Goal: Transaction & Acquisition: Subscribe to service/newsletter

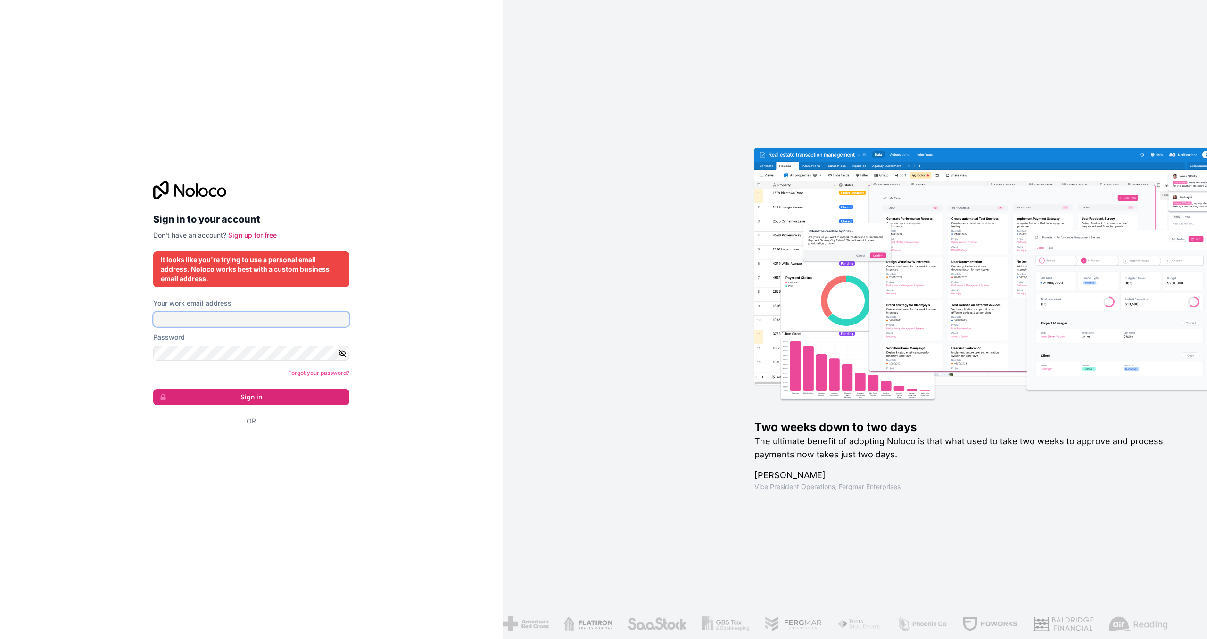
click at [203, 320] on input "Your work email address" at bounding box center [251, 319] width 196 height 15
type input "s"
click at [258, 317] on input "[EMAIL_ADDRESS][DOMAIN_NAME]" at bounding box center [251, 319] width 196 height 15
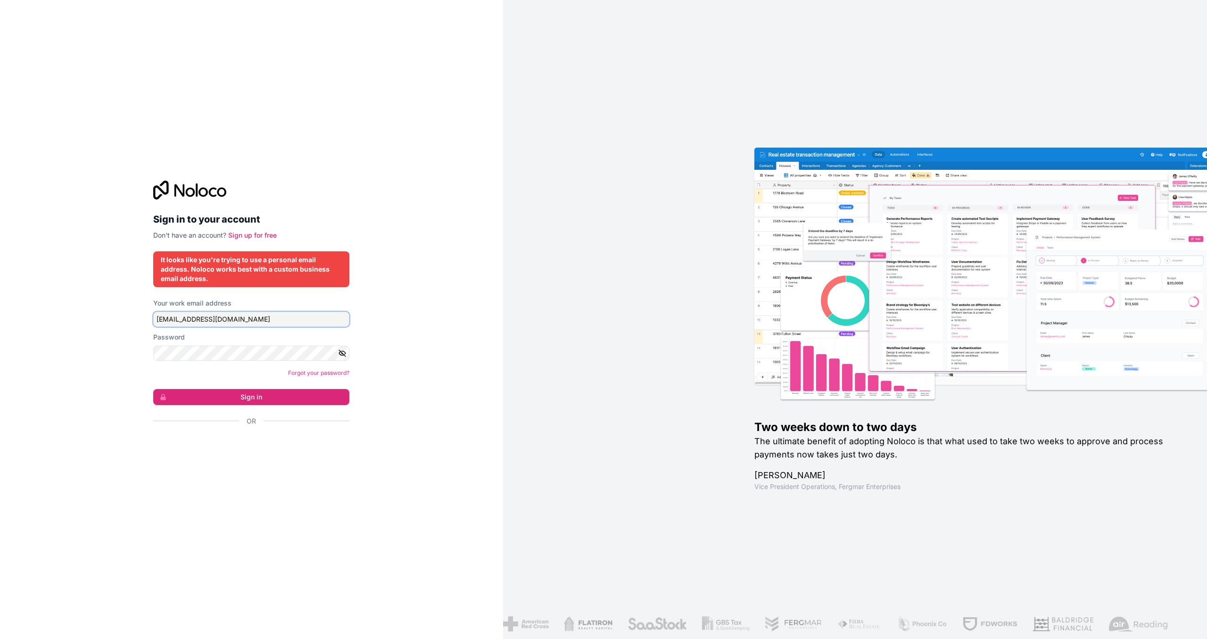
type input "[EMAIL_ADDRESS][DOMAIN_NAME]"
click at [256, 234] on link "Sign up for free" at bounding box center [252, 235] width 49 height 8
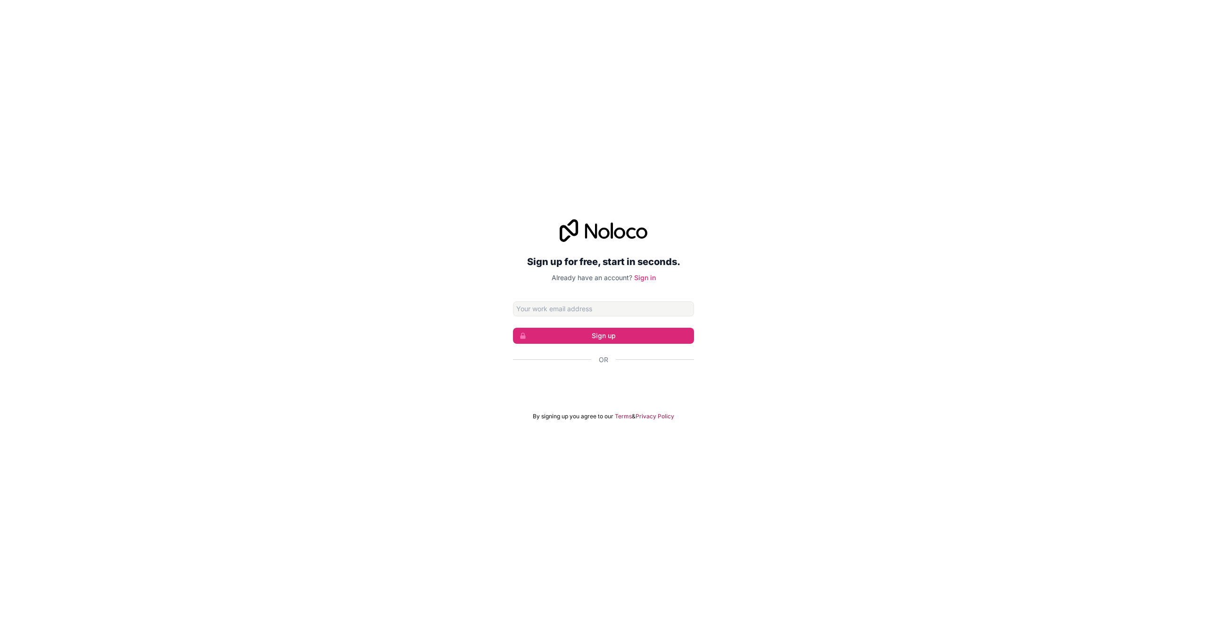
click at [575, 309] on input "Email address" at bounding box center [603, 308] width 181 height 15
click at [604, 309] on input "Email address" at bounding box center [603, 308] width 181 height 15
type input "[EMAIL_ADDRESS][DOMAIN_NAME]"
click at [616, 335] on button "Sign up" at bounding box center [603, 336] width 181 height 16
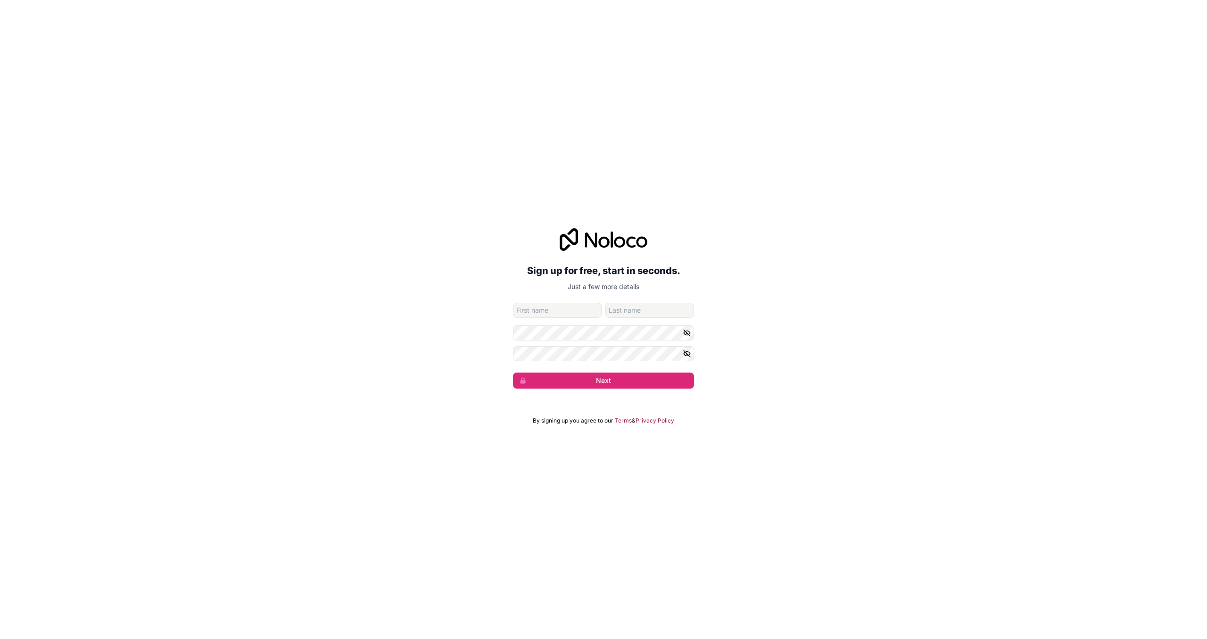
click at [557, 312] on input "given-name" at bounding box center [557, 310] width 89 height 15
type input "[PERSON_NAME]"
type input "Davis II"
click at [513, 373] on button "Next" at bounding box center [603, 381] width 181 height 16
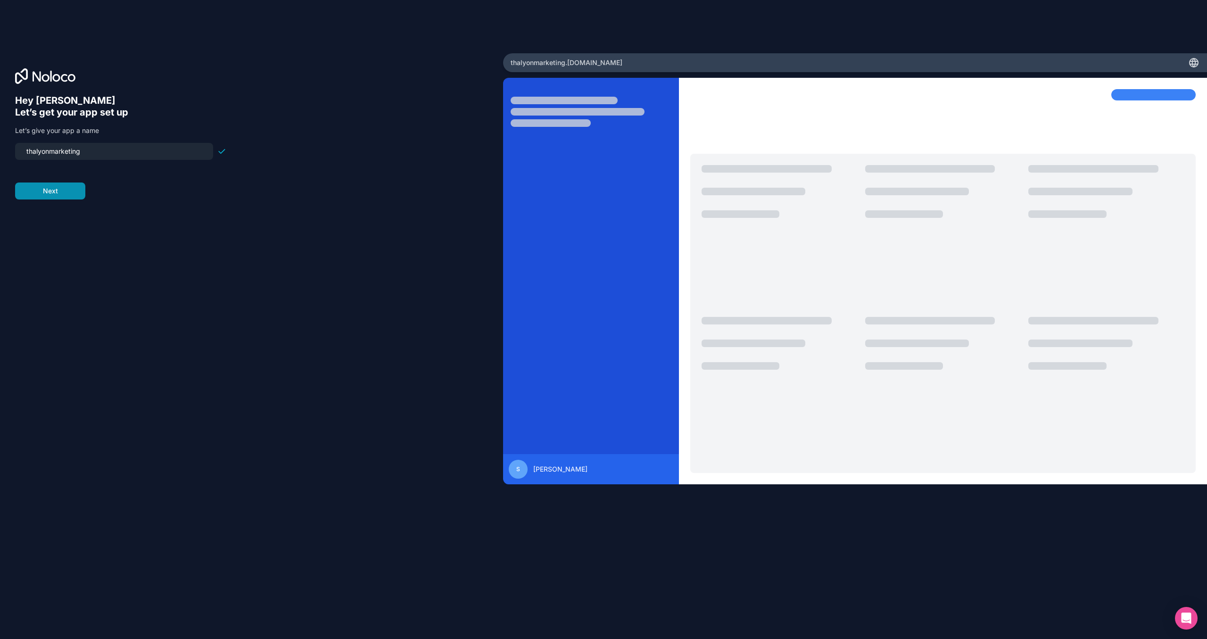
click at [58, 192] on button "Next" at bounding box center [50, 191] width 70 height 17
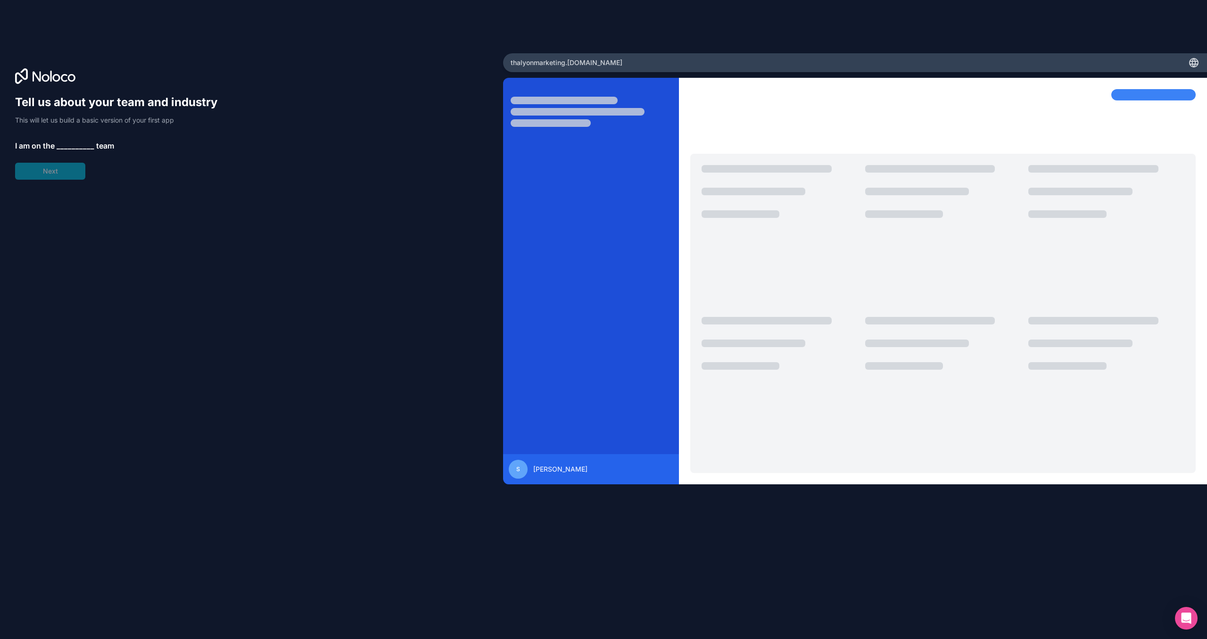
click at [60, 118] on p "This will let us build a basic version of your first app" at bounding box center [120, 120] width 211 height 9
click at [81, 123] on p "This will let us build a basic version of your first app" at bounding box center [120, 120] width 211 height 9
click at [66, 144] on span "__________" at bounding box center [76, 145] width 38 height 11
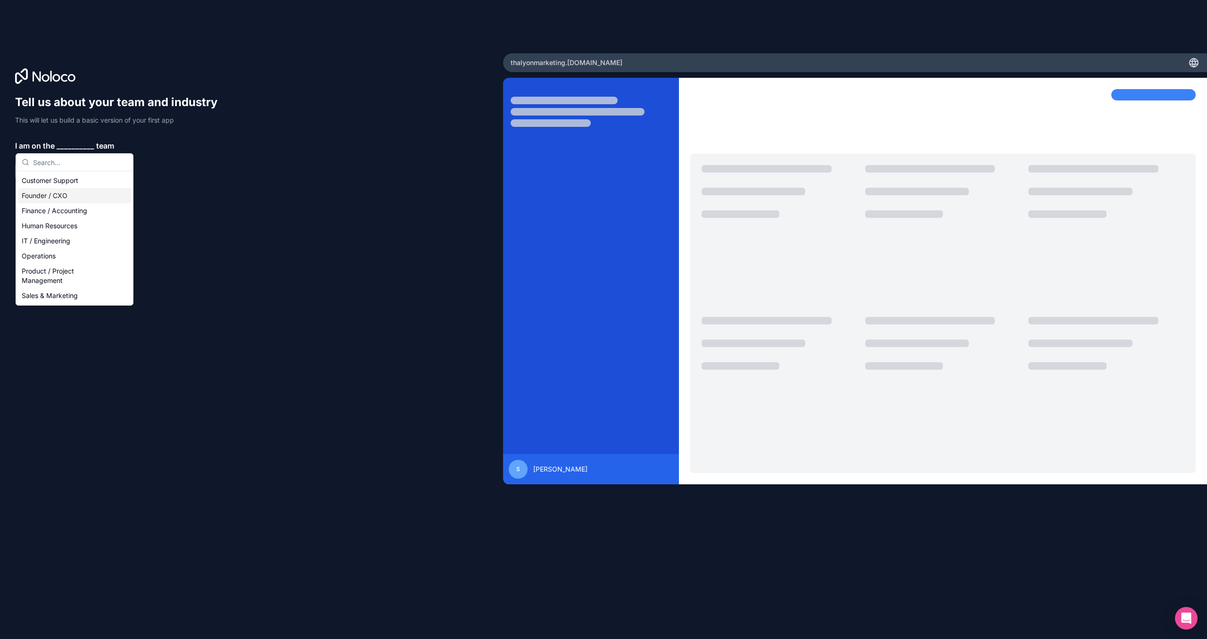
click at [48, 197] on div "Founder / CXO" at bounding box center [74, 195] width 113 height 15
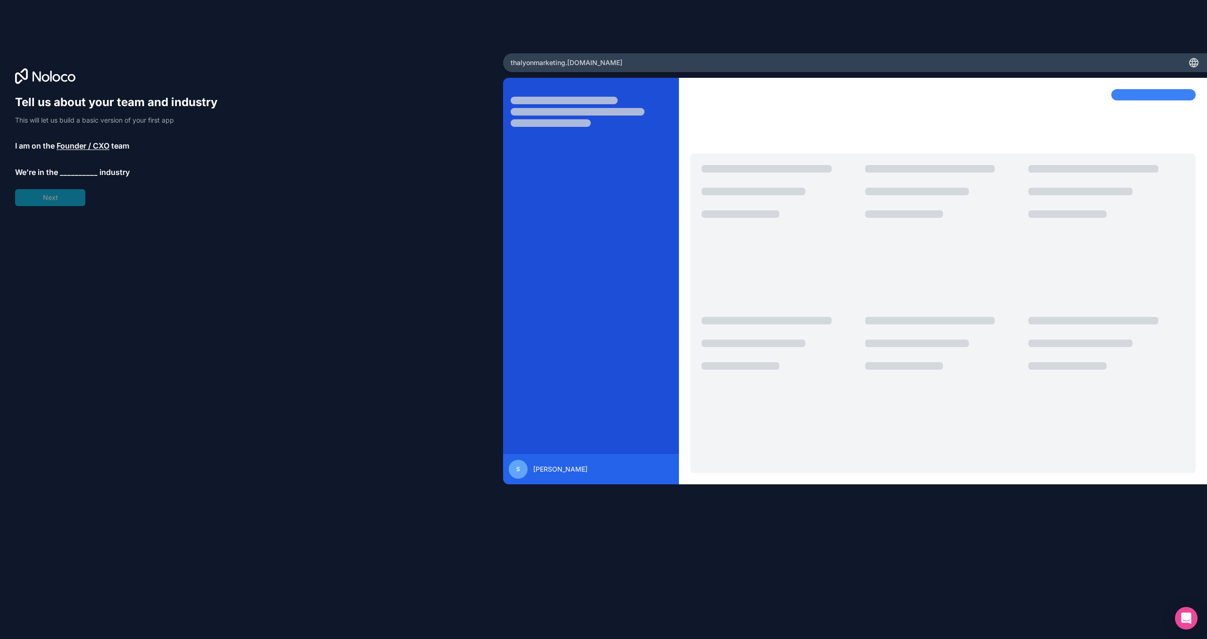
click at [74, 172] on span "__________" at bounding box center [79, 171] width 38 height 11
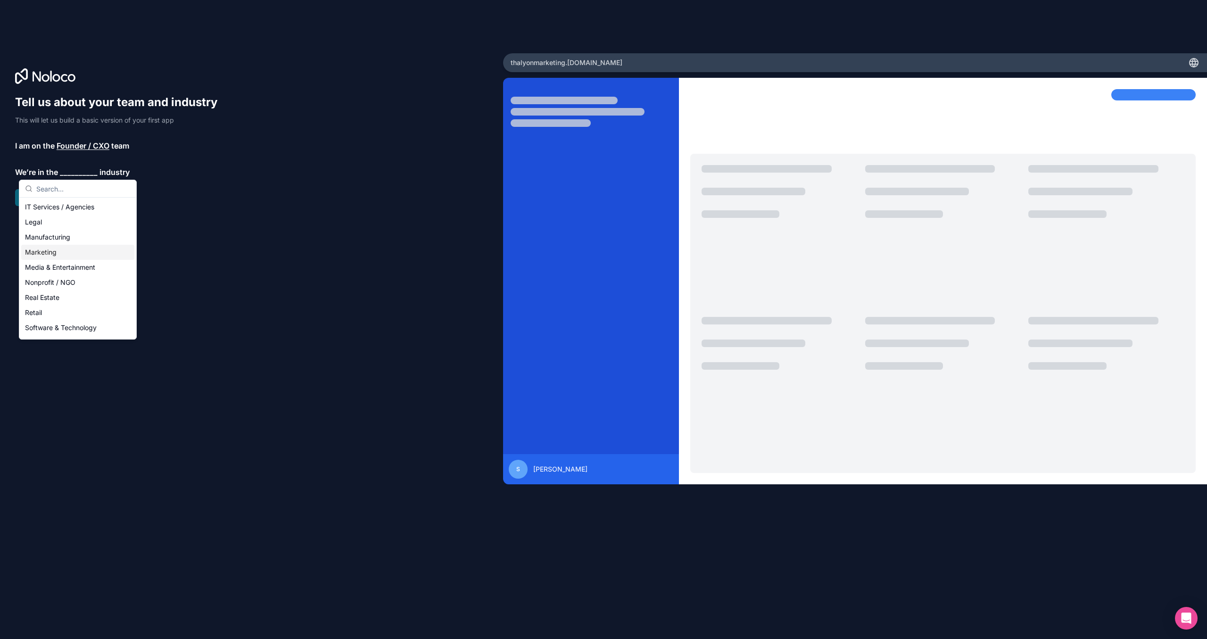
scroll to position [105, 0]
click at [39, 253] on div "Marketing" at bounding box center [77, 252] width 113 height 15
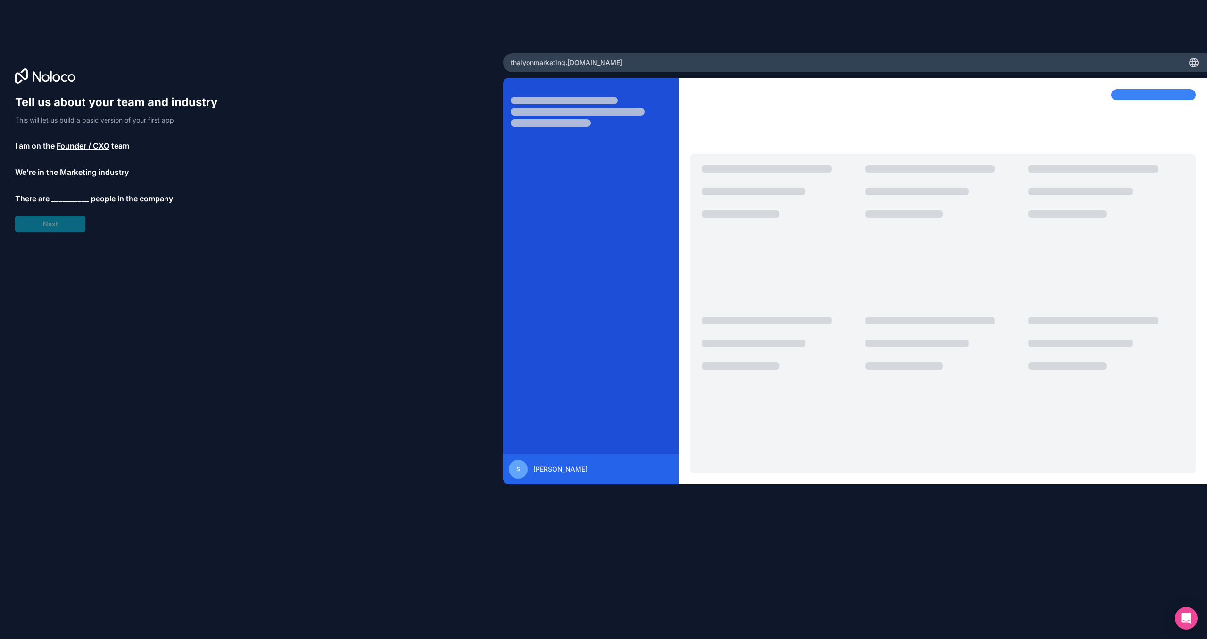
click at [65, 200] on span "__________" at bounding box center [70, 198] width 38 height 11
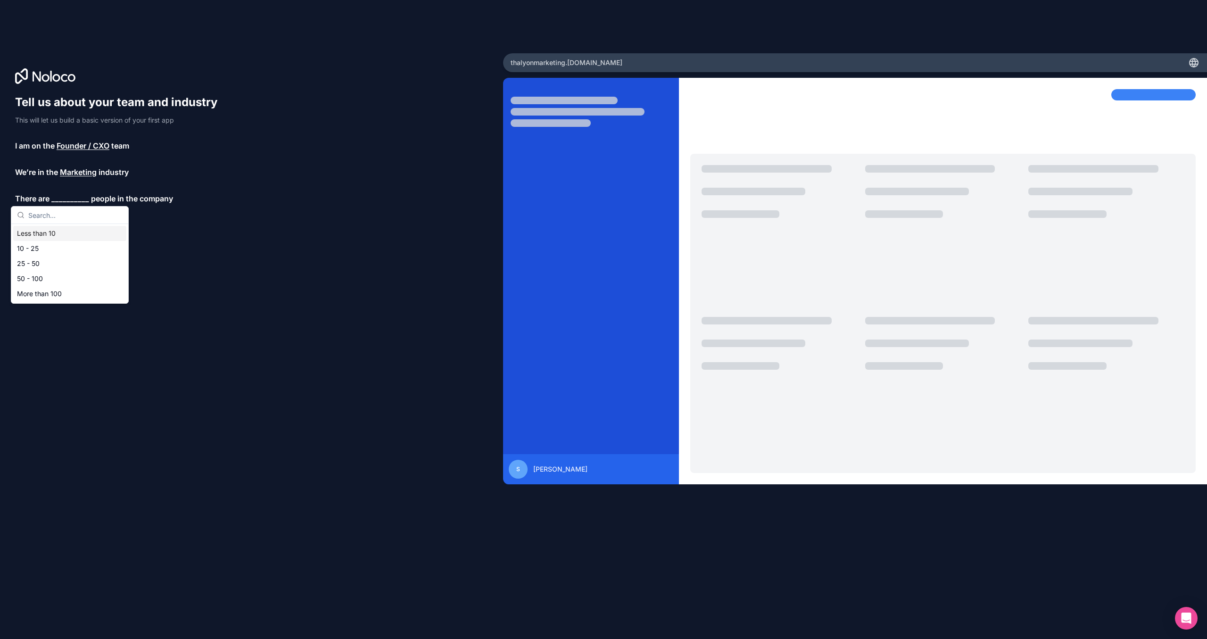
click at [48, 237] on div "Less than 10" at bounding box center [69, 233] width 113 height 15
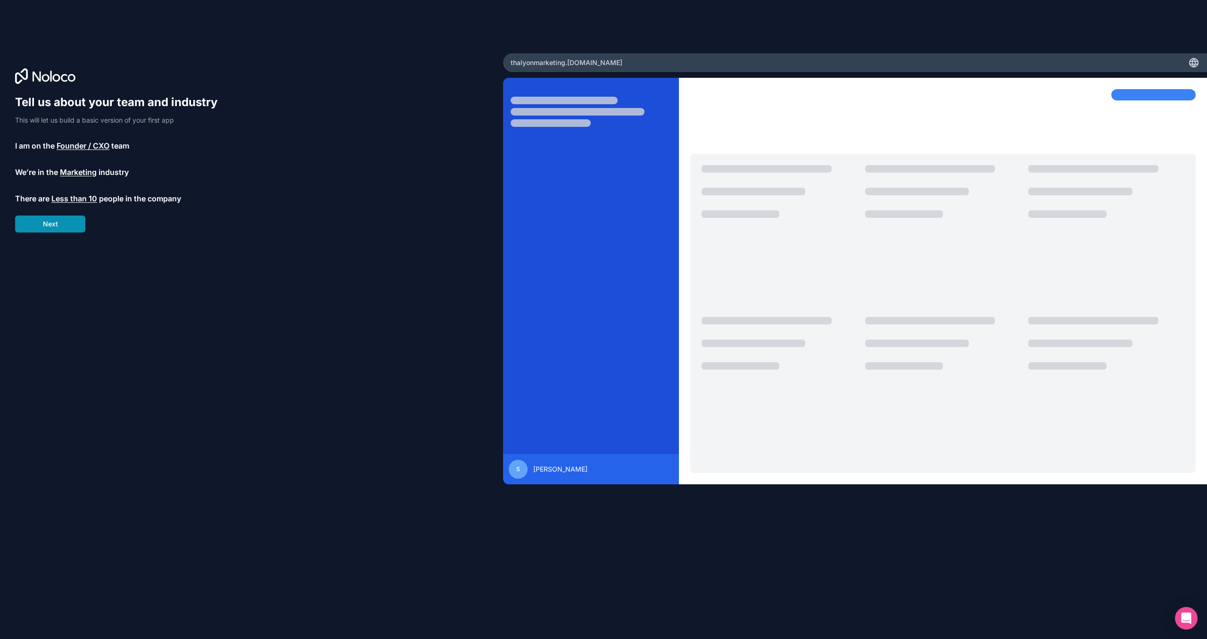
click at [53, 224] on button "Next" at bounding box center [50, 224] width 70 height 17
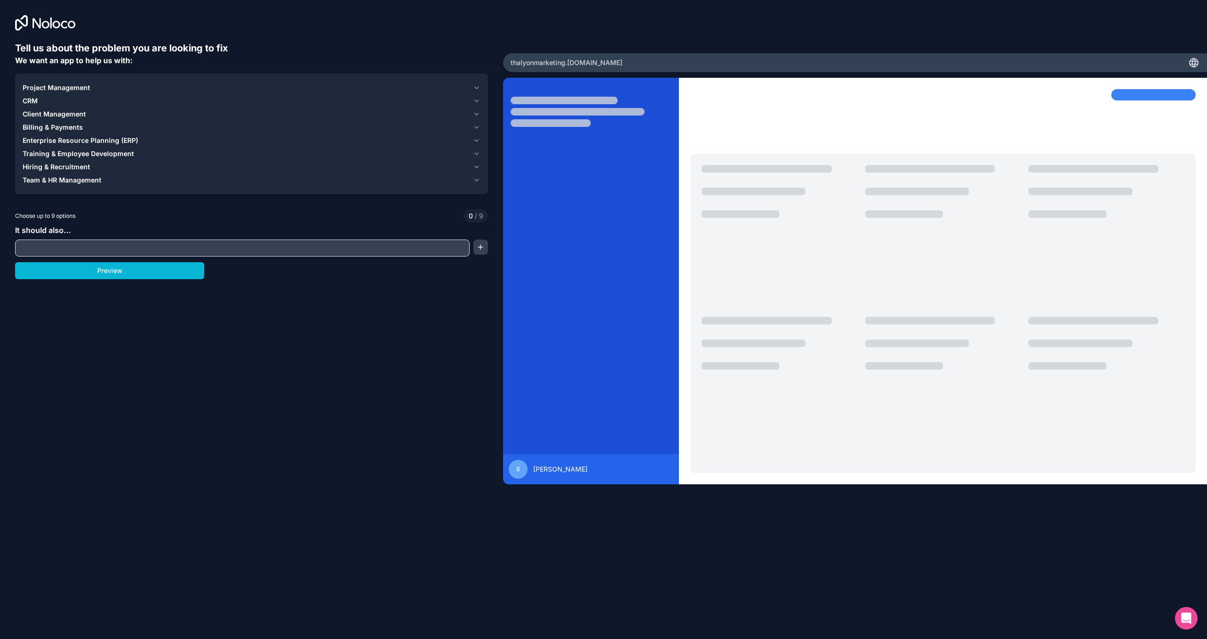
click at [32, 98] on span "CRM" at bounding box center [30, 100] width 15 height 9
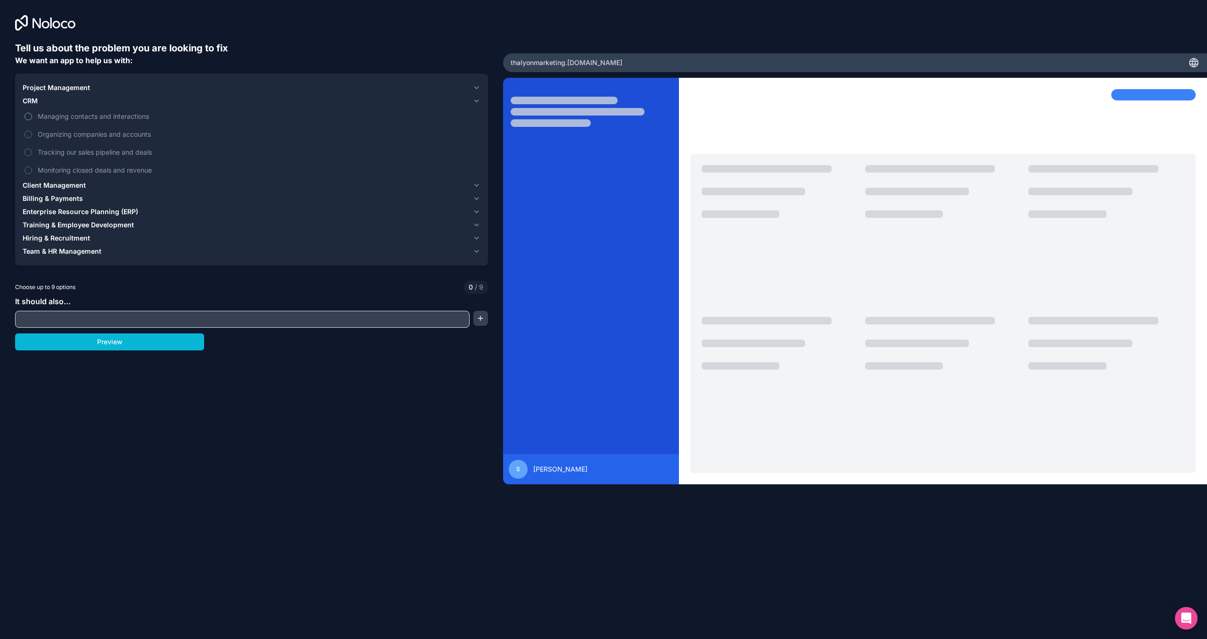
click at [28, 119] on button "Managing contacts and interactions" at bounding box center [29, 117] width 8 height 8
click at [28, 134] on button "Organizing companies and accounts" at bounding box center [29, 135] width 8 height 8
click at [35, 153] on label "Tracking our sales pipeline and deals" at bounding box center [252, 151] width 458 height 17
click at [32, 153] on button "Tracking our sales pipeline and deals" at bounding box center [29, 153] width 8 height 8
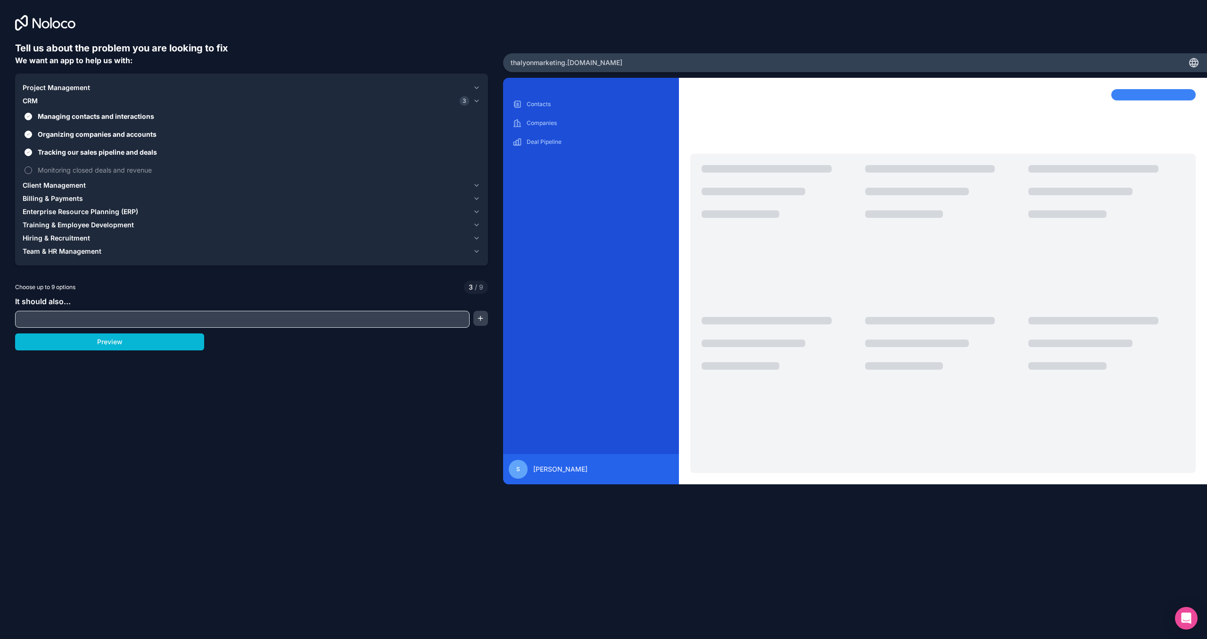
click at [31, 169] on button "Monitoring closed deals and revenue" at bounding box center [29, 170] width 8 height 8
click at [474, 184] on icon "button" at bounding box center [477, 186] width 8 height 8
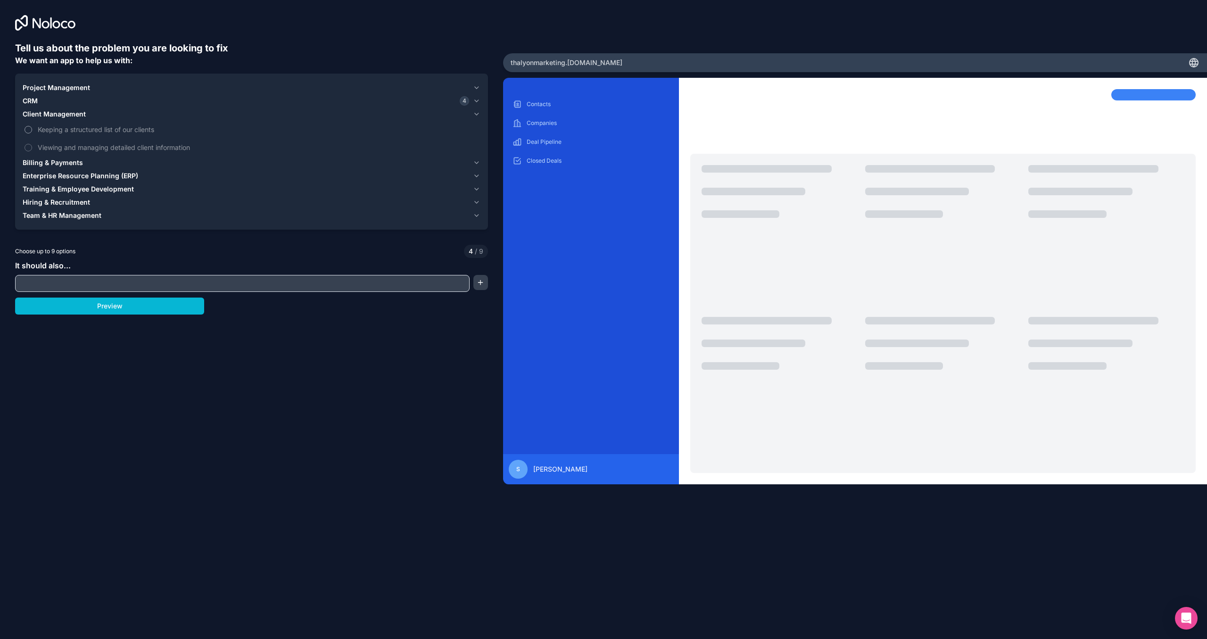
click at [32, 127] on label "Keeping a structured list of our clients" at bounding box center [252, 129] width 458 height 17
click at [32, 127] on button "Keeping a structured list of our clients" at bounding box center [29, 130] width 8 height 8
click at [28, 148] on button "Viewing and managing detailed client information" at bounding box center [29, 148] width 8 height 8
click at [478, 163] on icon "button" at bounding box center [477, 163] width 8 height 8
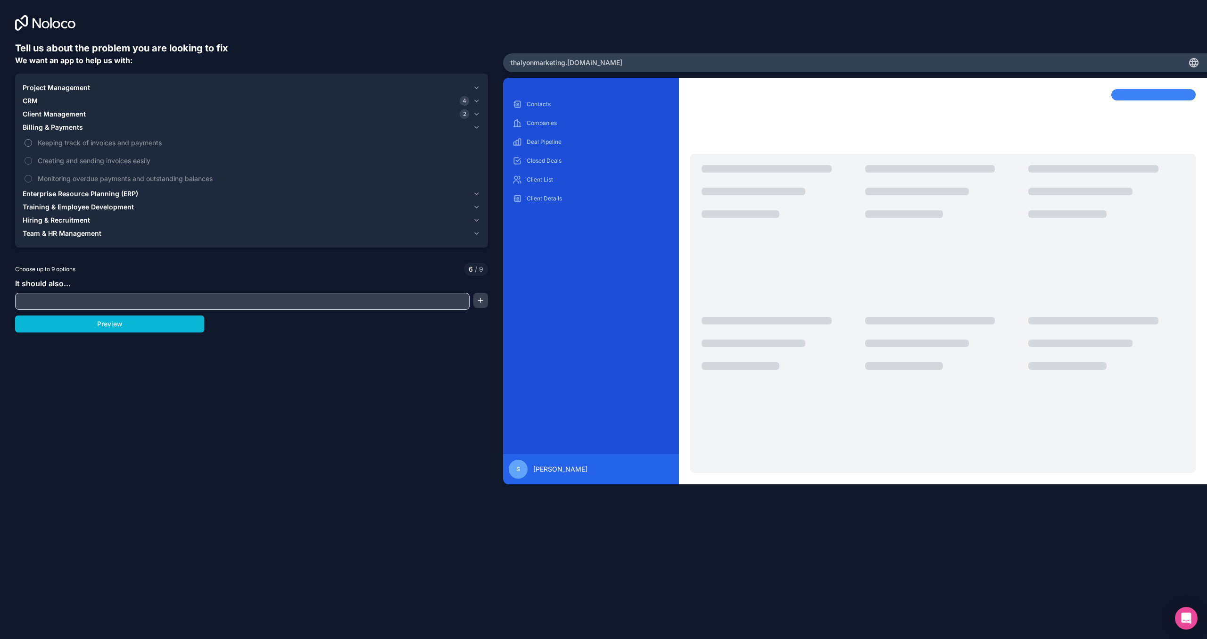
click at [31, 142] on button "Keeping track of invoices and payments" at bounding box center [29, 143] width 8 height 8
click at [29, 161] on button "Creating and sending invoices easily" at bounding box center [29, 161] width 8 height 8
click at [27, 180] on button "Monitoring overdue payments and outstanding balances" at bounding box center [29, 179] width 8 height 8
click at [478, 194] on icon "button" at bounding box center [477, 194] width 8 height 8
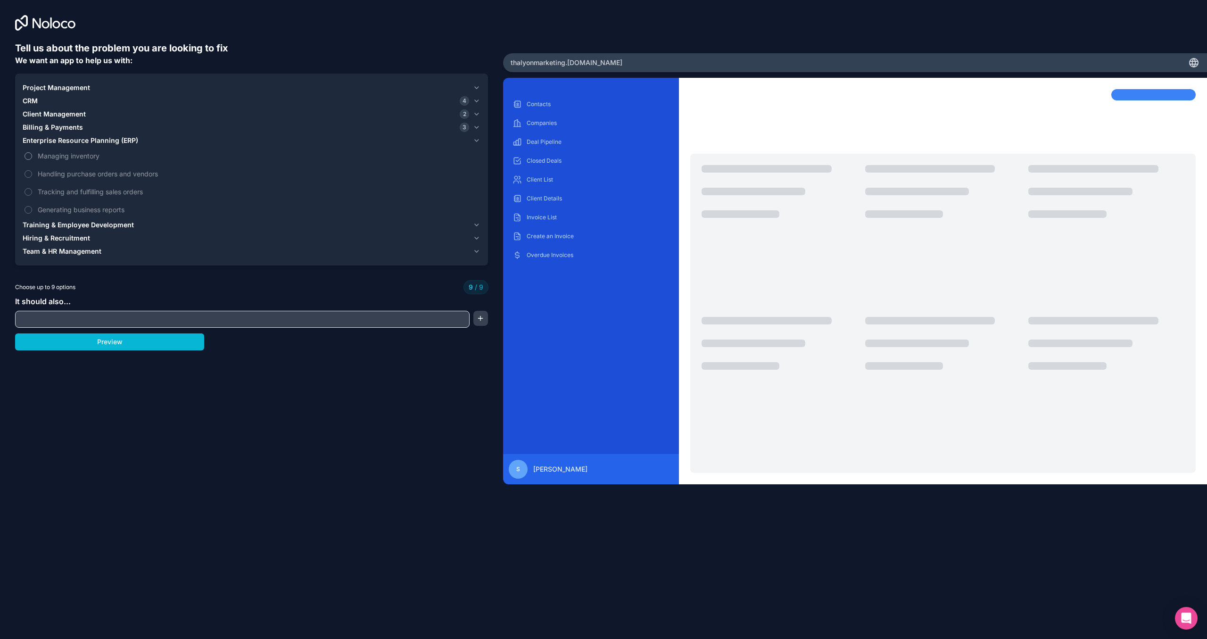
click at [41, 156] on span "Managing inventory" at bounding box center [258, 156] width 441 height 10
click at [477, 224] on icon "button" at bounding box center [477, 225] width 8 height 8
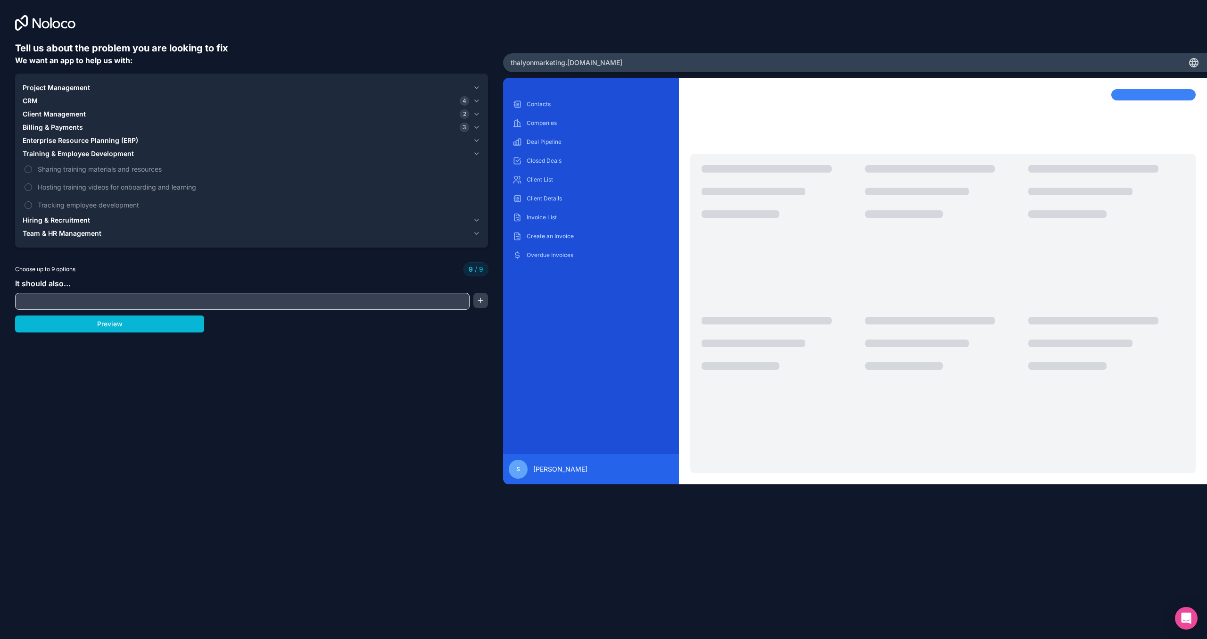
click at [478, 154] on icon "button" at bounding box center [477, 154] width 8 height 8
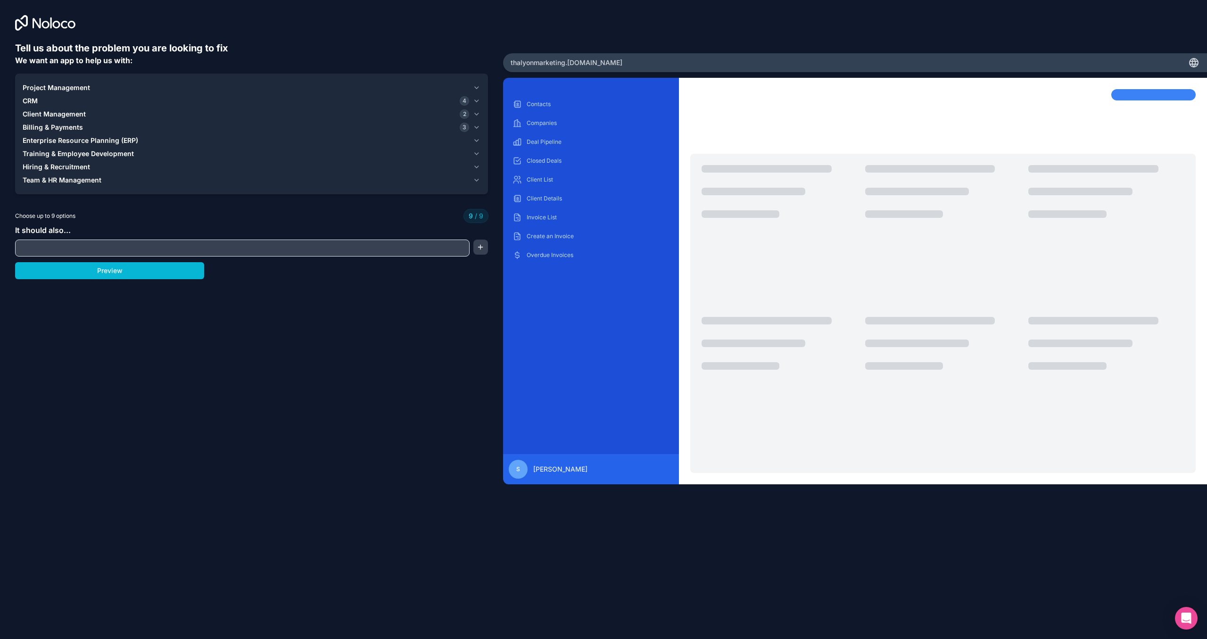
click at [476, 183] on icon "button" at bounding box center [477, 180] width 8 height 8
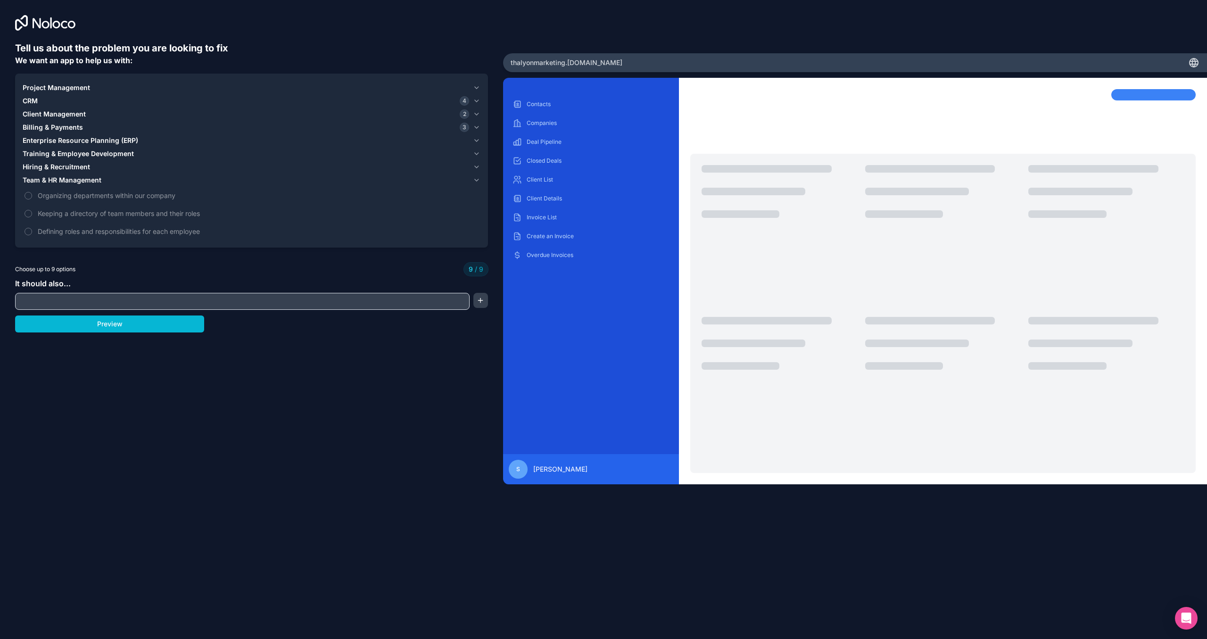
click at [474, 179] on icon "button" at bounding box center [477, 180] width 8 height 8
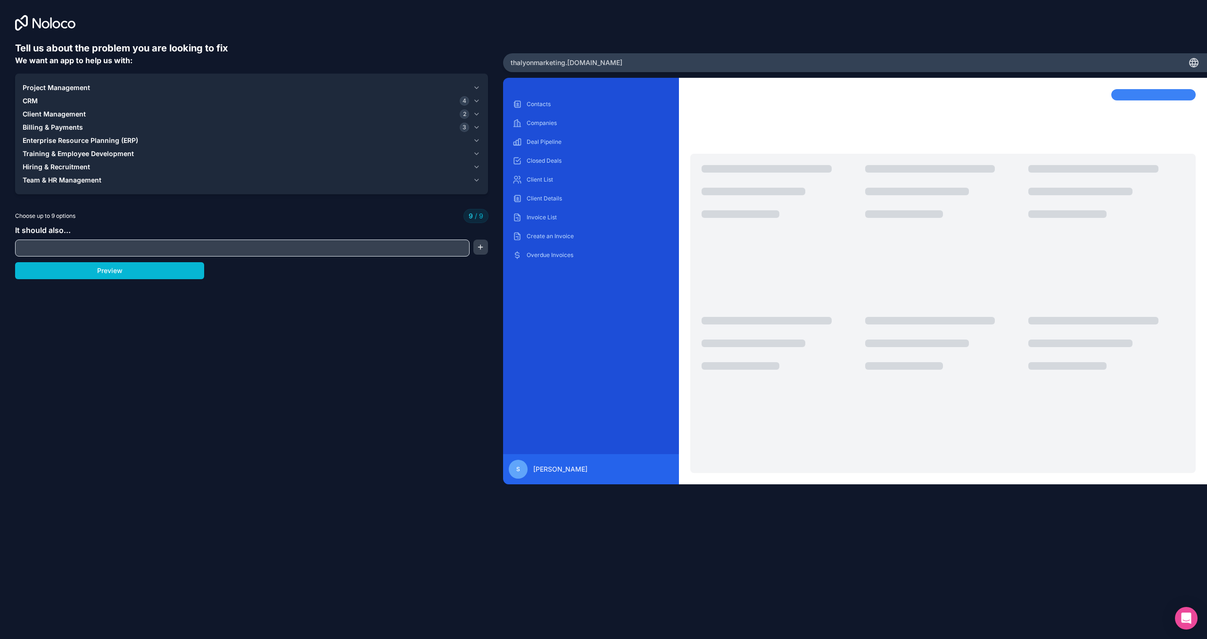
click at [477, 164] on icon "button" at bounding box center [477, 167] width 8 height 8
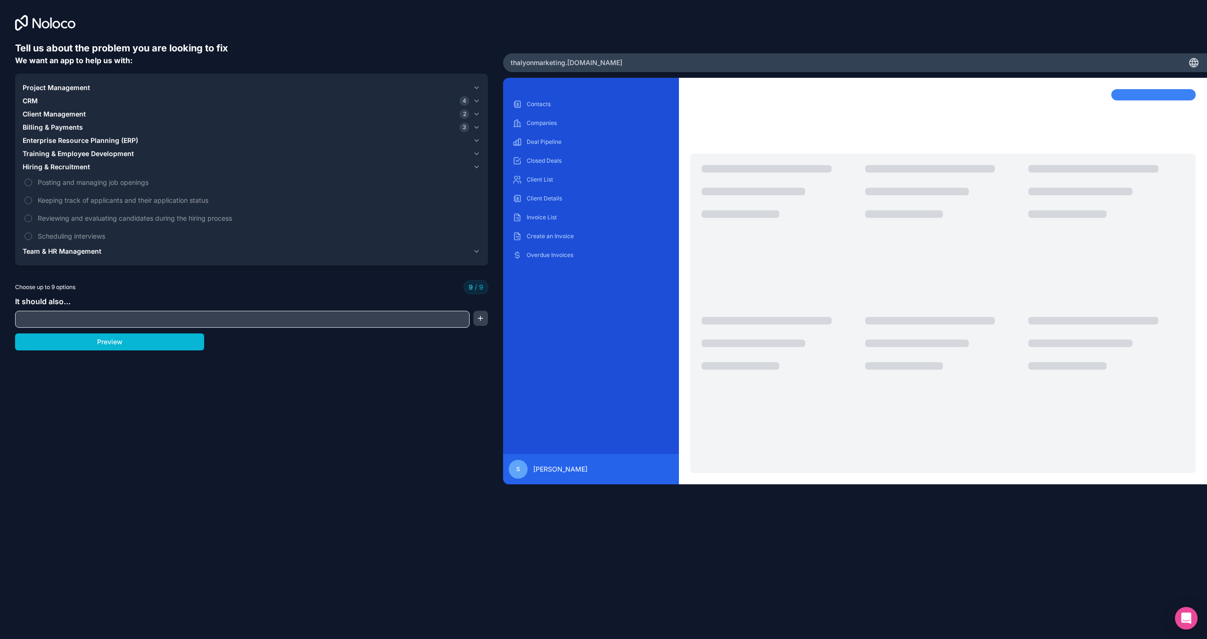
click at [478, 101] on icon "button" at bounding box center [477, 101] width 8 height 8
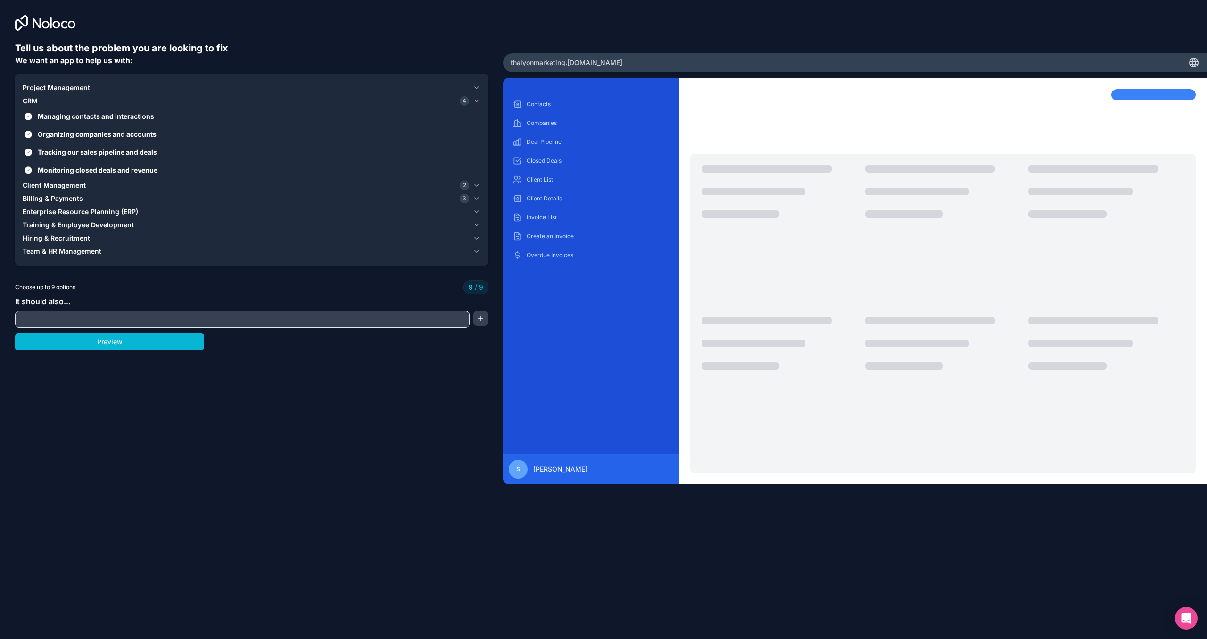
click at [29, 170] on button "Monitoring closed deals and revenue" at bounding box center [29, 170] width 8 height 8
click at [28, 152] on button "Tracking our sales pipeline and deals" at bounding box center [29, 153] width 8 height 8
click at [475, 213] on icon "button" at bounding box center [477, 212] width 8 height 8
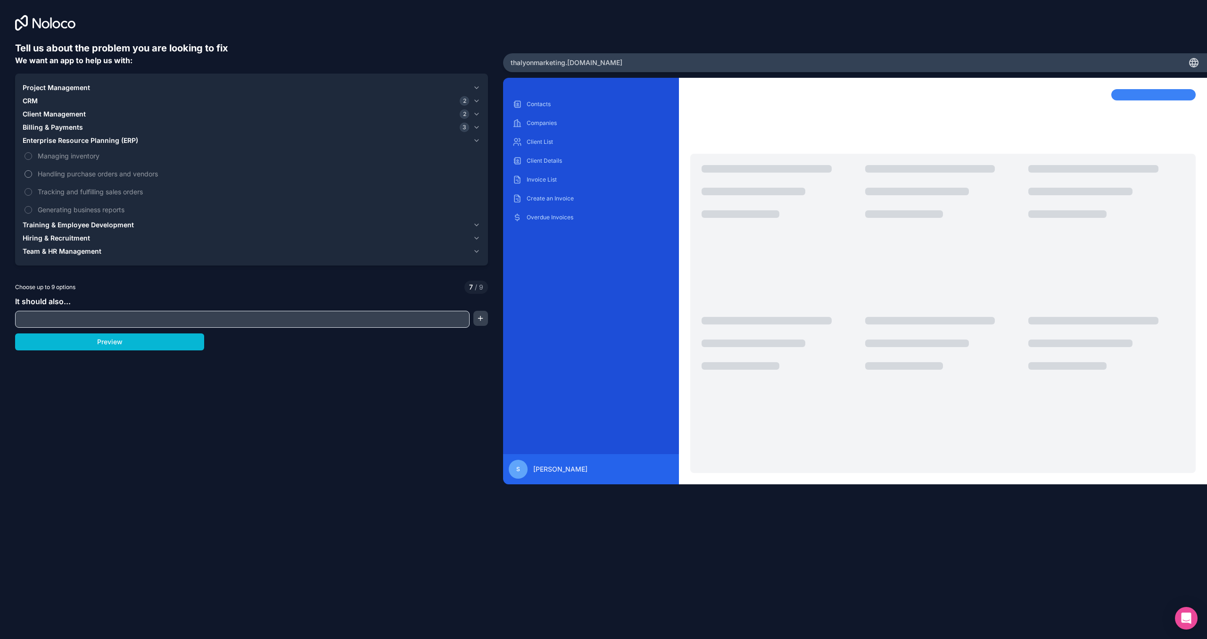
click at [28, 173] on button "Handling purchase orders and vendors" at bounding box center [29, 174] width 8 height 8
click at [30, 171] on button "Handling purchase orders and vendors" at bounding box center [29, 174] width 8 height 8
click at [27, 153] on button "Managing inventory" at bounding box center [29, 156] width 8 height 8
click at [28, 157] on button "Managing inventory" at bounding box center [29, 156] width 8 height 8
click at [29, 210] on button "Generating business reports" at bounding box center [29, 210] width 8 height 8
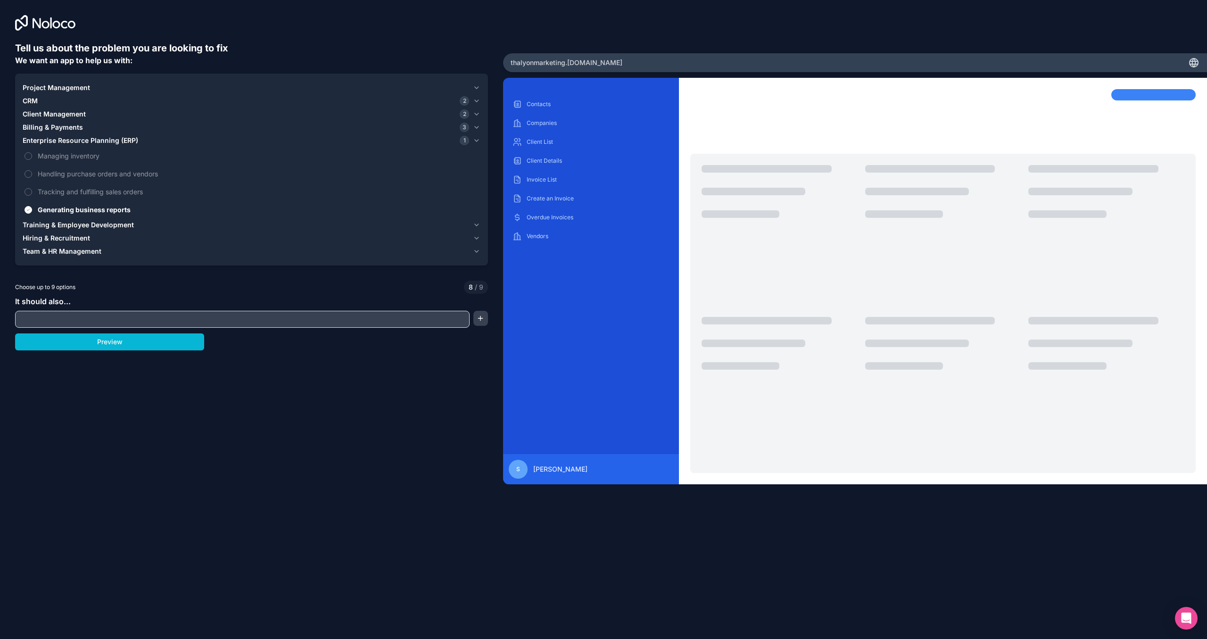
click at [476, 225] on icon "button" at bounding box center [477, 225] width 4 height 2
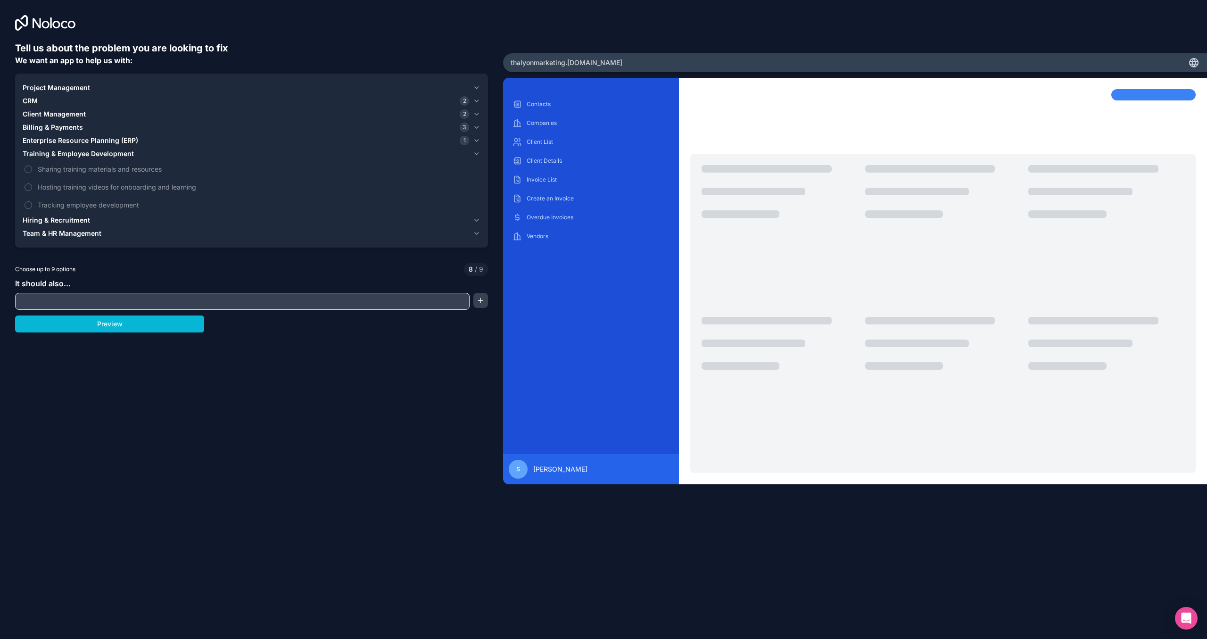
click at [472, 216] on button "Hiring & Recruitment" at bounding box center [252, 220] width 458 height 13
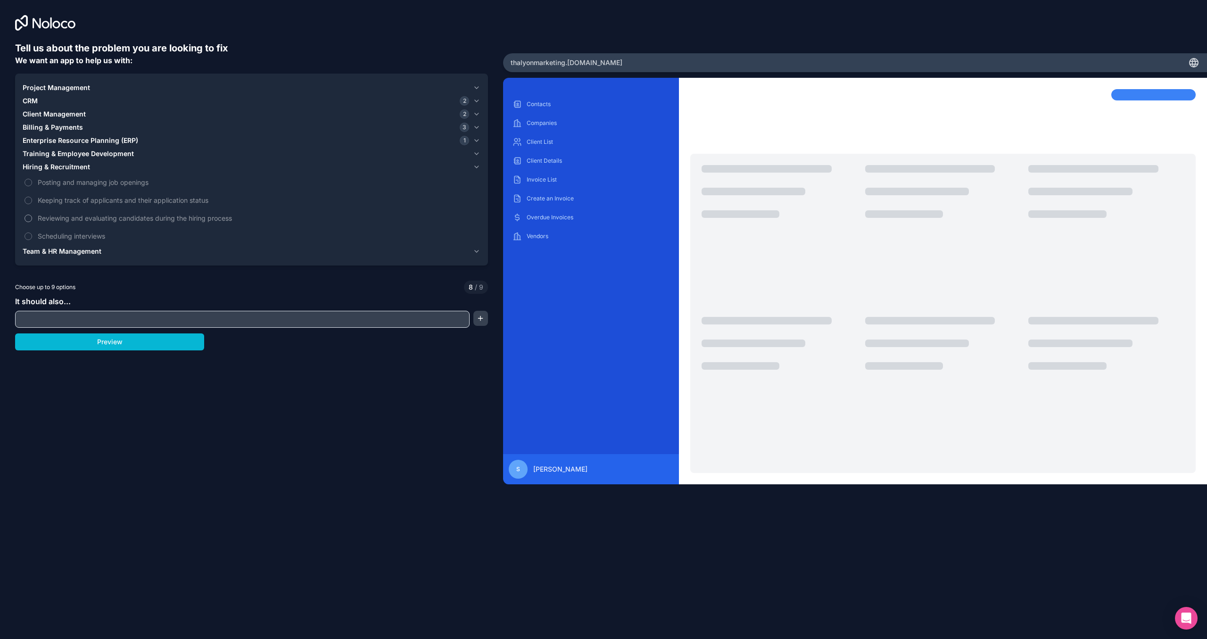
click at [27, 218] on button "Reviewing and evaluating candidates during the hiring process" at bounding box center [29, 219] width 8 height 8
click at [428, 318] on input "text" at bounding box center [242, 319] width 450 height 13
click at [479, 322] on button "button" at bounding box center [481, 318] width 15 height 15
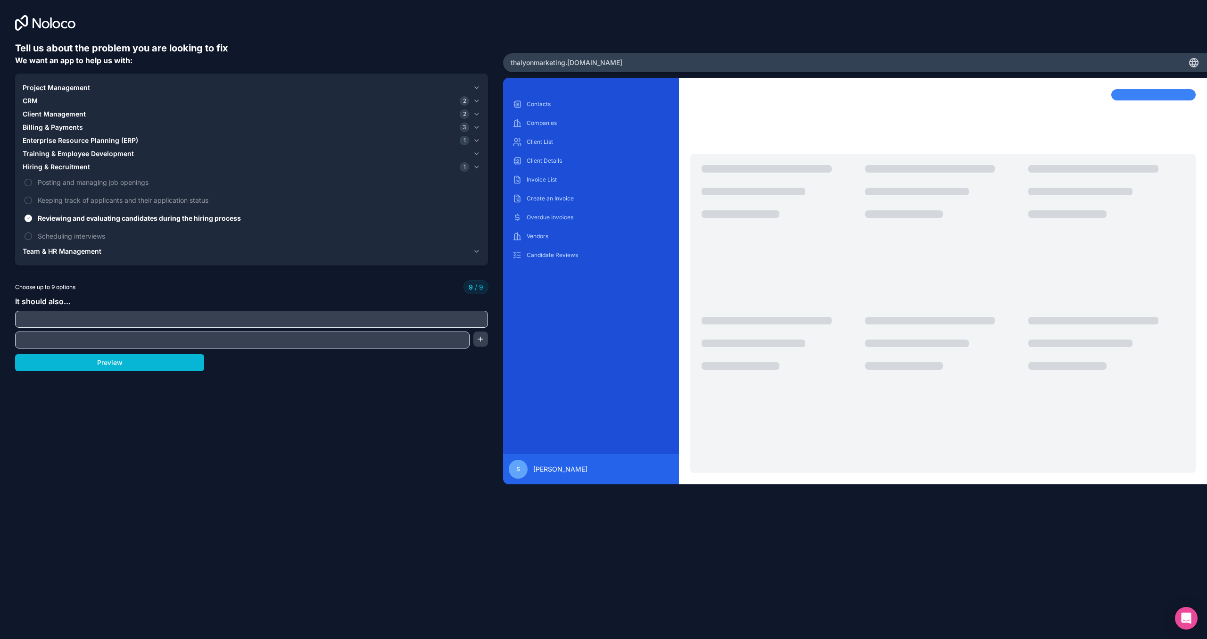
click at [92, 319] on input "text" at bounding box center [251, 319] width 468 height 13
click at [82, 321] on input "text" at bounding box center [251, 319] width 468 height 13
click at [478, 250] on icon "button" at bounding box center [477, 251] width 4 height 2
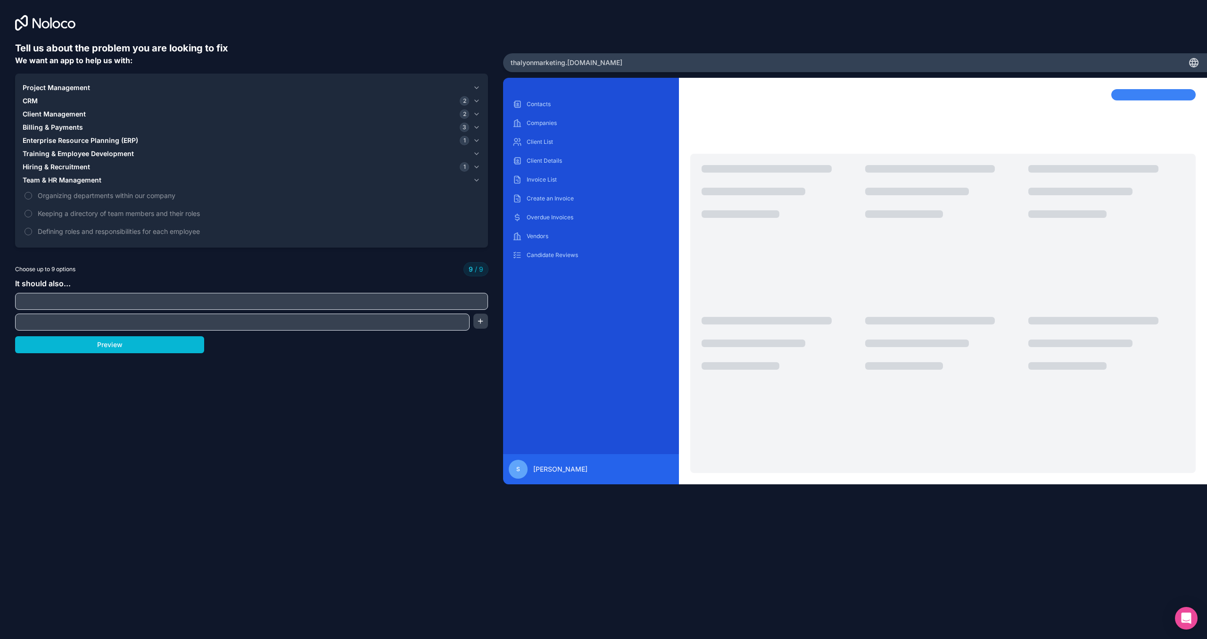
click at [104, 298] on input "text" at bounding box center [251, 301] width 468 height 13
type input "define roles and resposibilites for each employee"
drag, startPoint x: 49, startPoint y: 316, endPoint x: 59, endPoint y: 316, distance: 10.4
click at [49, 316] on input "text" at bounding box center [242, 322] width 450 height 13
click at [477, 177] on icon "button" at bounding box center [477, 180] width 8 height 8
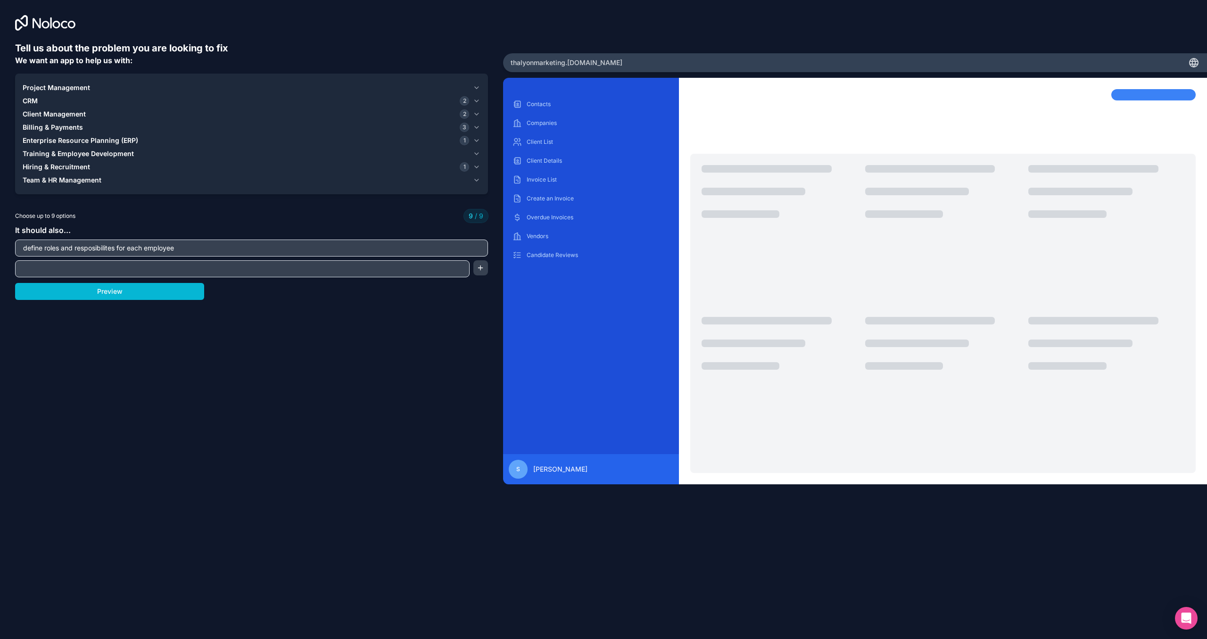
click at [477, 153] on icon "button" at bounding box center [477, 154] width 4 height 2
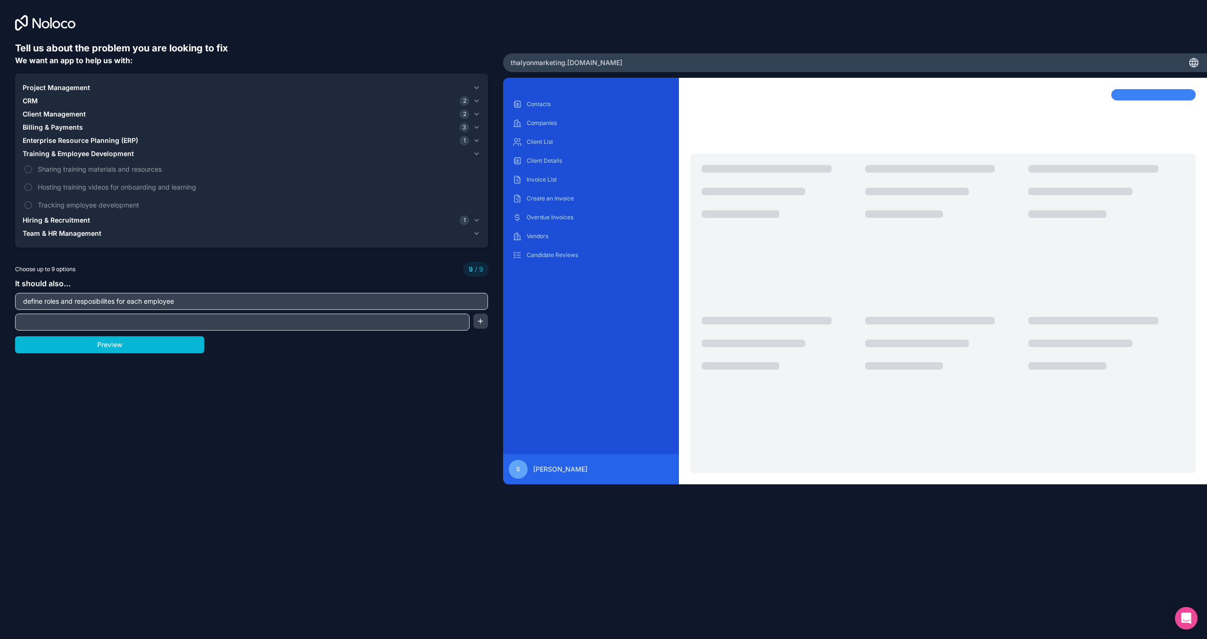
click at [59, 322] on input "text" at bounding box center [242, 322] width 450 height 13
type input "shar training materials and resources"
click at [479, 323] on button "button" at bounding box center [481, 321] width 15 height 15
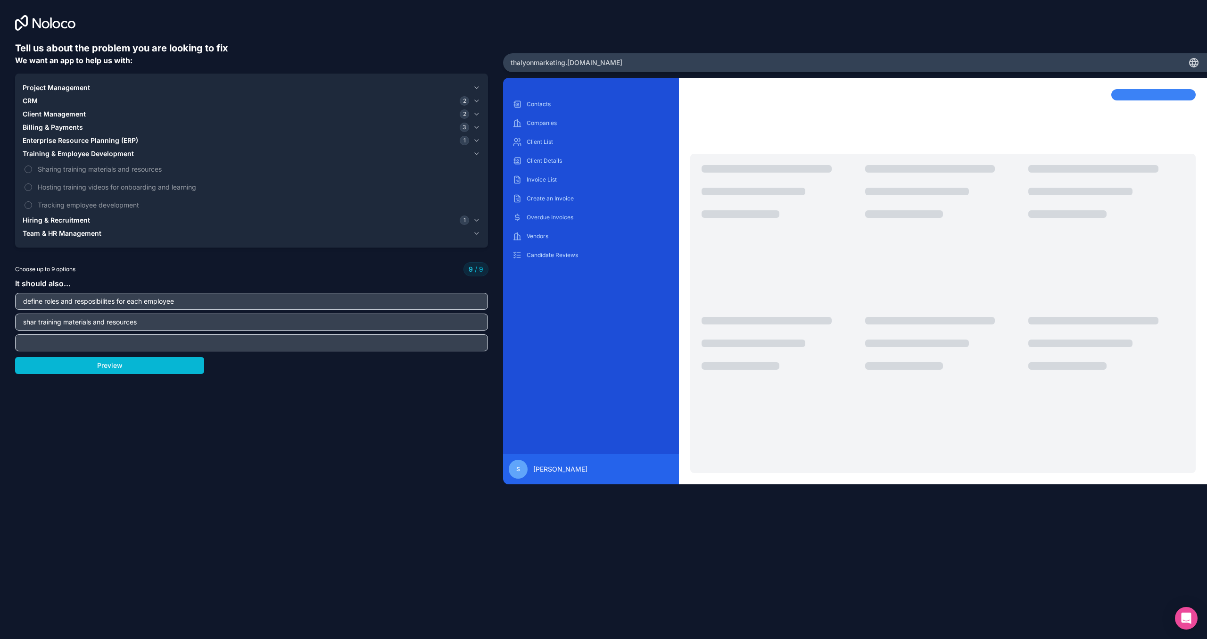
click at [68, 339] on input "text" at bounding box center [251, 342] width 468 height 13
type input "track employee development"
click at [474, 130] on icon "button" at bounding box center [477, 128] width 8 height 8
click at [477, 126] on icon "button" at bounding box center [477, 128] width 8 height 8
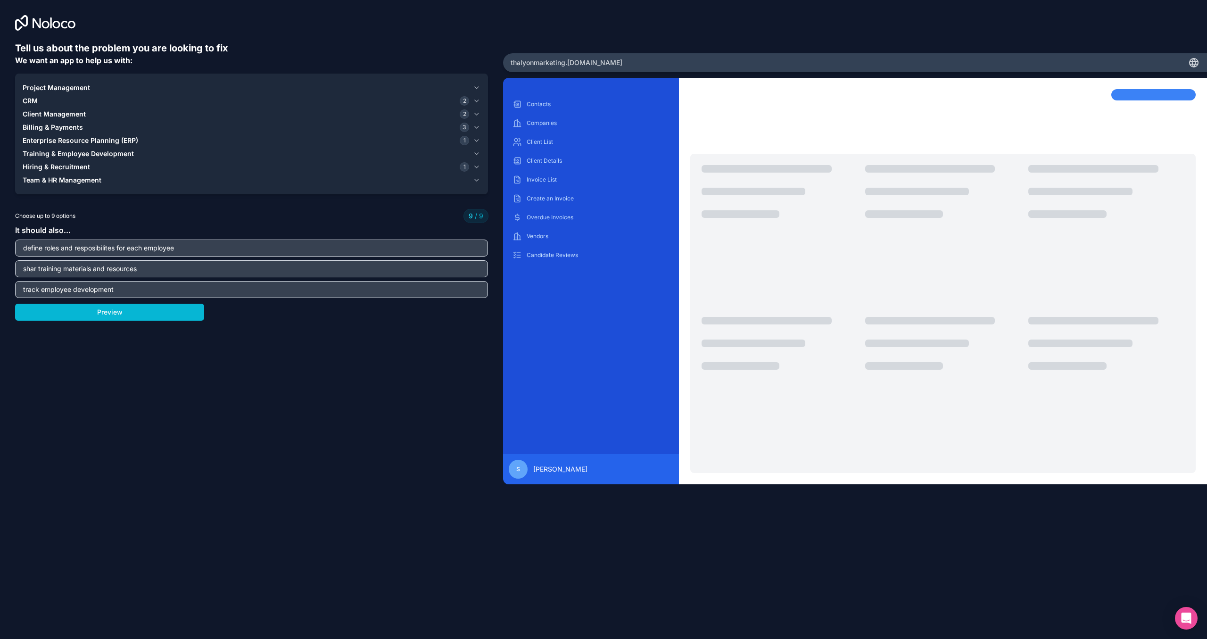
click at [473, 114] on icon "button" at bounding box center [477, 114] width 8 height 8
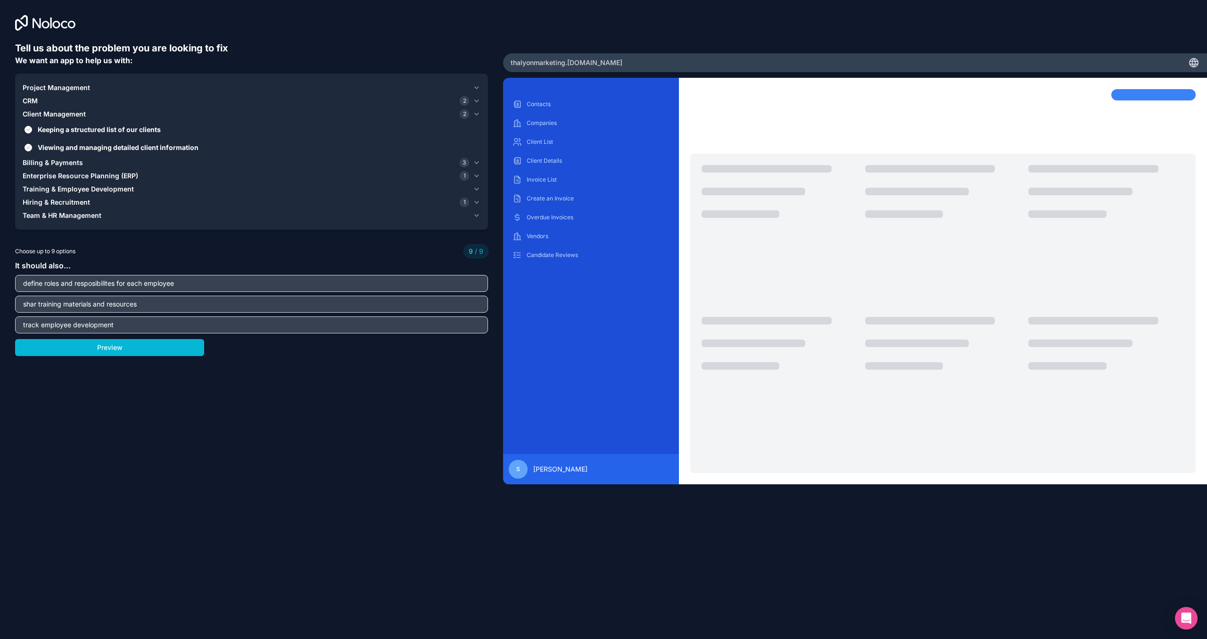
click at [473, 87] on icon "button" at bounding box center [477, 88] width 8 height 8
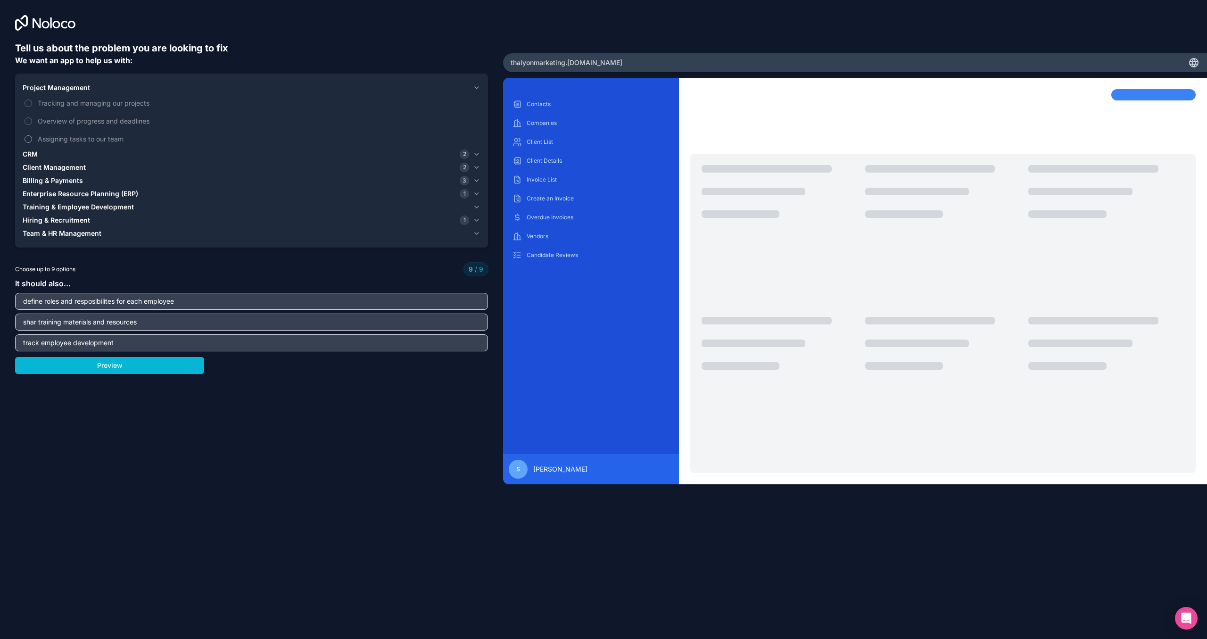
drag, startPoint x: 36, startPoint y: 138, endPoint x: 59, endPoint y: 142, distance: 24.0
click at [45, 138] on label "Assigning tasks to our team" at bounding box center [252, 138] width 458 height 17
click at [477, 154] on icon "button" at bounding box center [477, 154] width 8 height 8
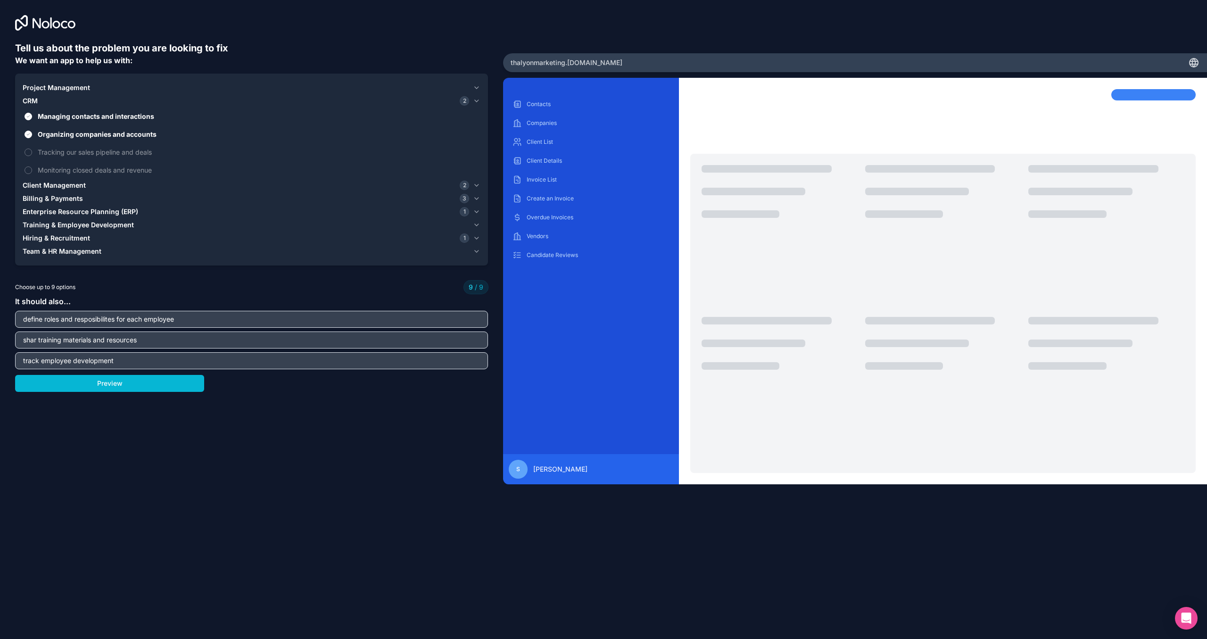
click at [477, 87] on icon "button" at bounding box center [477, 88] width 8 height 8
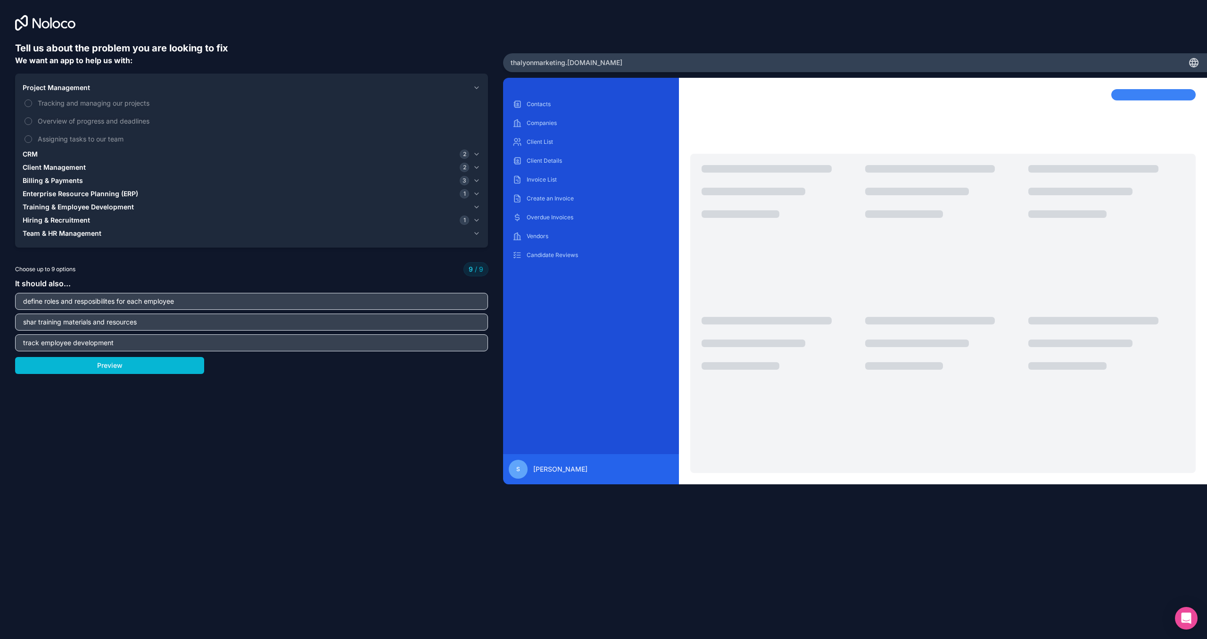
click at [475, 205] on icon "button" at bounding box center [477, 207] width 8 height 8
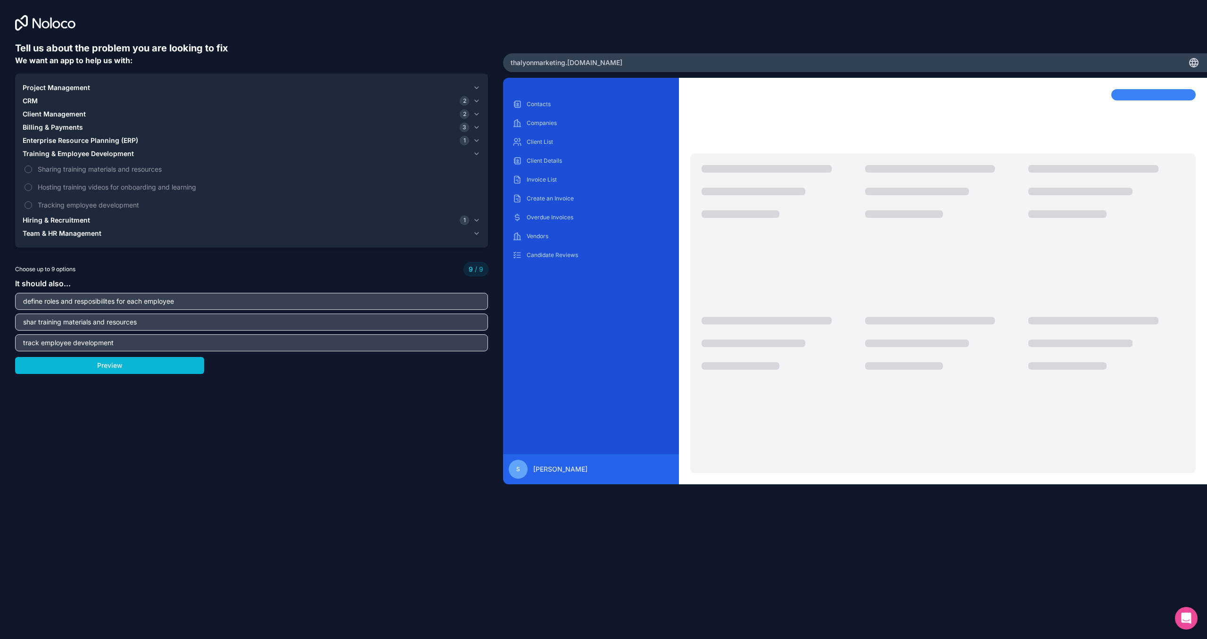
click at [475, 140] on icon "button" at bounding box center [477, 141] width 4 height 2
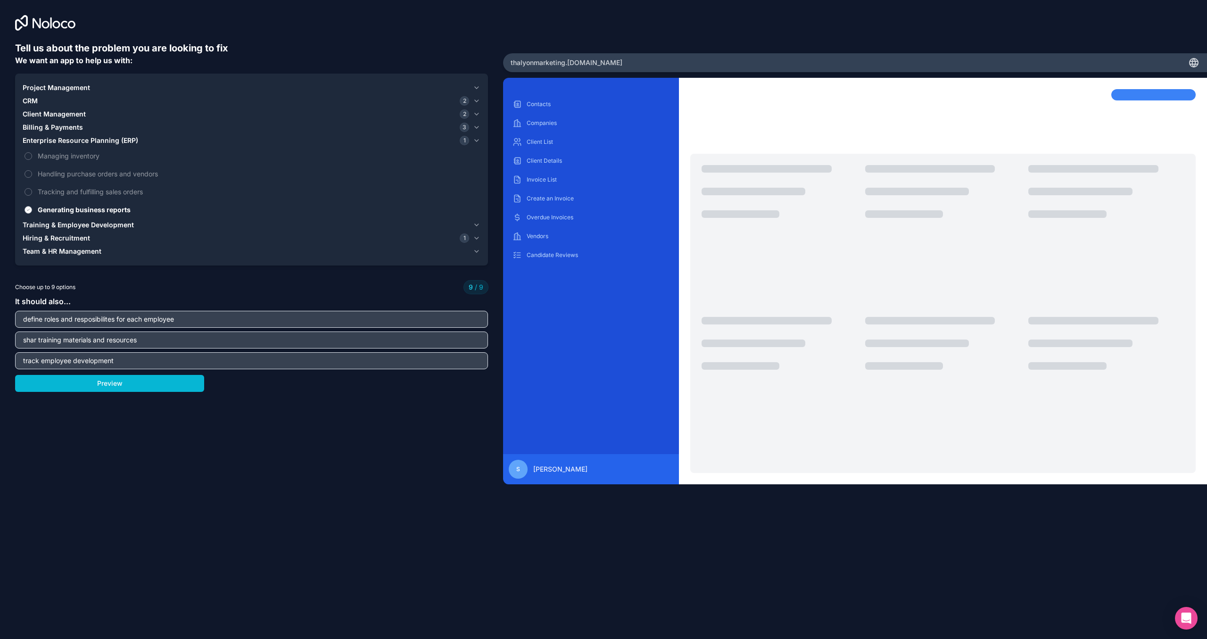
click at [30, 209] on button "Generating business reports" at bounding box center [29, 210] width 8 height 8
click at [475, 140] on icon "button" at bounding box center [477, 141] width 8 height 8
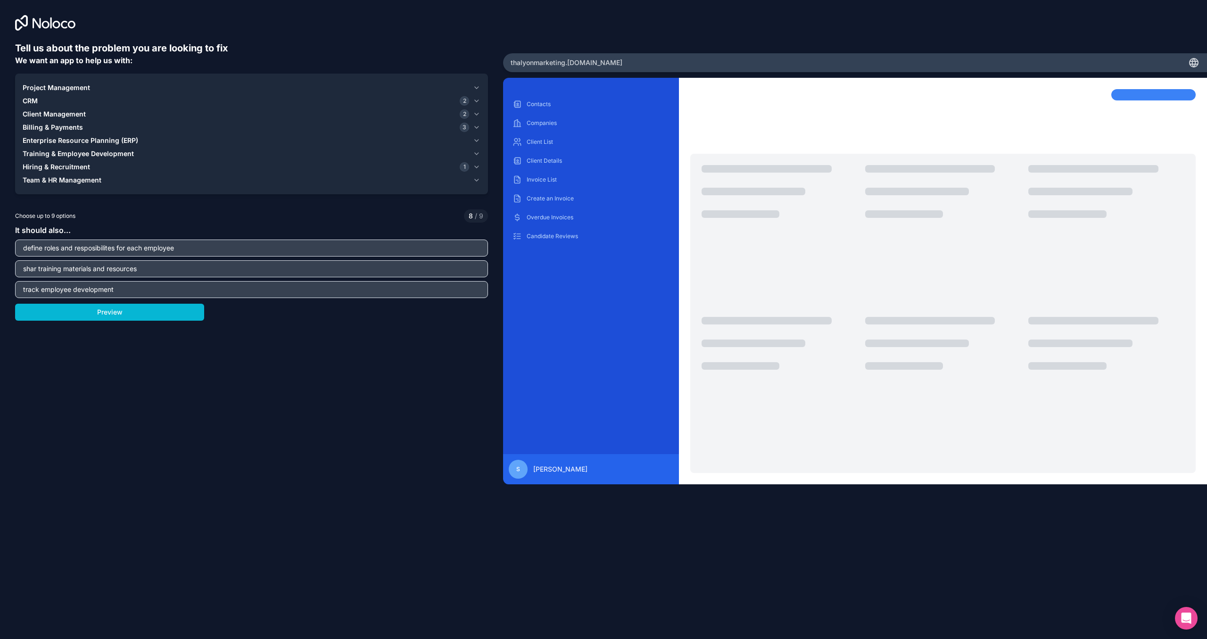
click at [474, 87] on icon "button" at bounding box center [477, 88] width 8 height 8
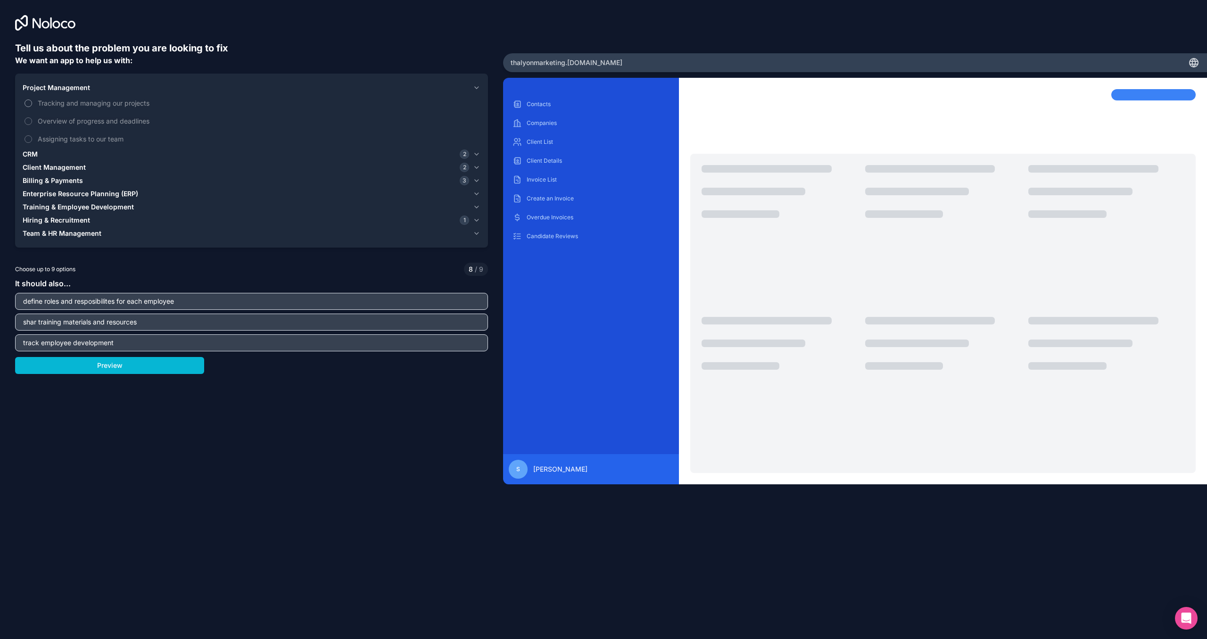
click at [27, 103] on button "Tracking and managing our projects" at bounding box center [29, 104] width 8 height 8
click at [474, 181] on icon "button" at bounding box center [477, 181] width 8 height 8
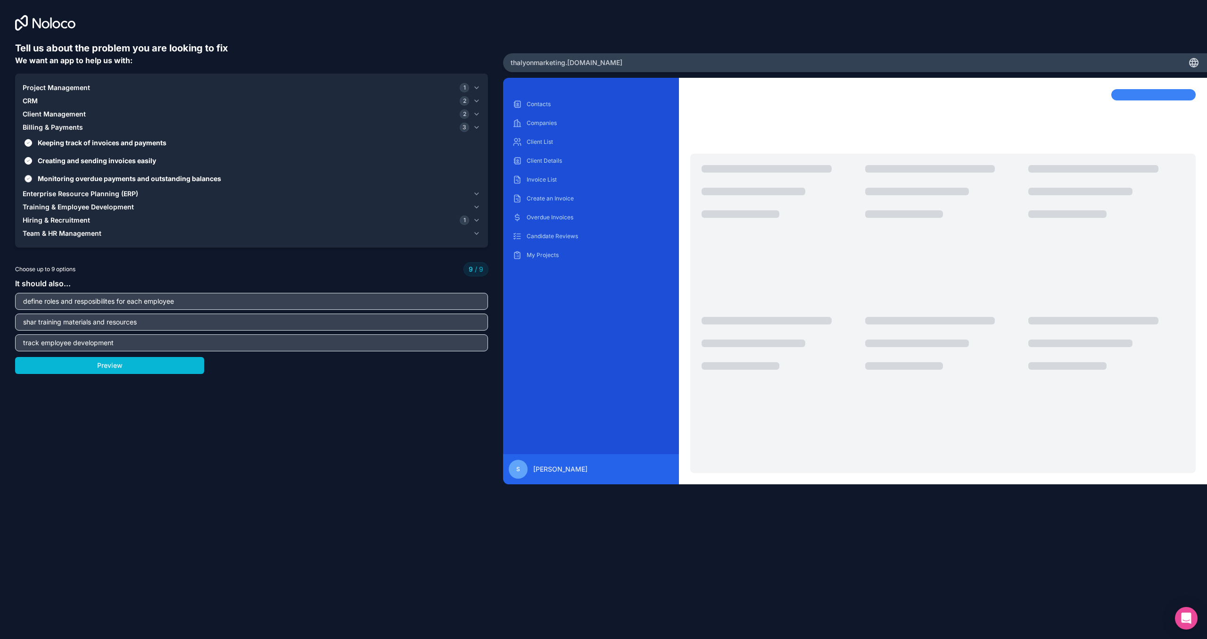
click at [29, 177] on button "Monitoring overdue payments and outstanding balances" at bounding box center [29, 179] width 8 height 8
click at [470, 87] on button "Project Management 1" at bounding box center [252, 87] width 458 height 13
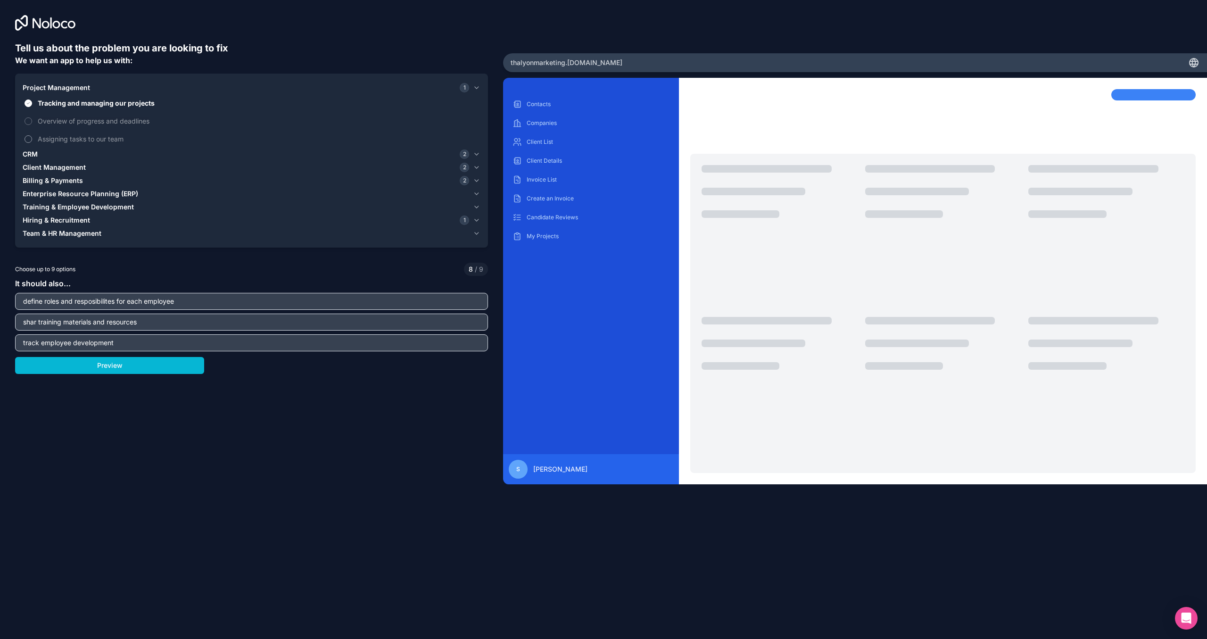
click at [29, 134] on label "Assigning tasks to our team" at bounding box center [252, 138] width 458 height 17
click at [29, 135] on button "Assigning tasks to our team" at bounding box center [29, 139] width 8 height 8
click at [116, 368] on button "Preview" at bounding box center [109, 365] width 189 height 17
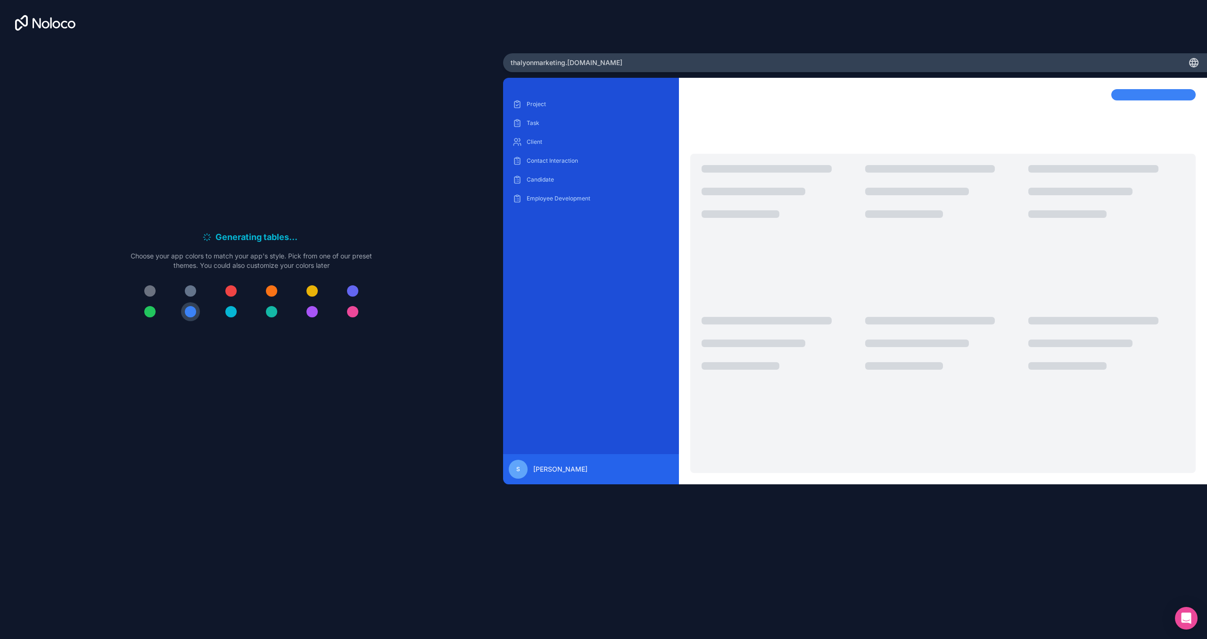
click at [272, 291] on div at bounding box center [271, 290] width 11 height 11
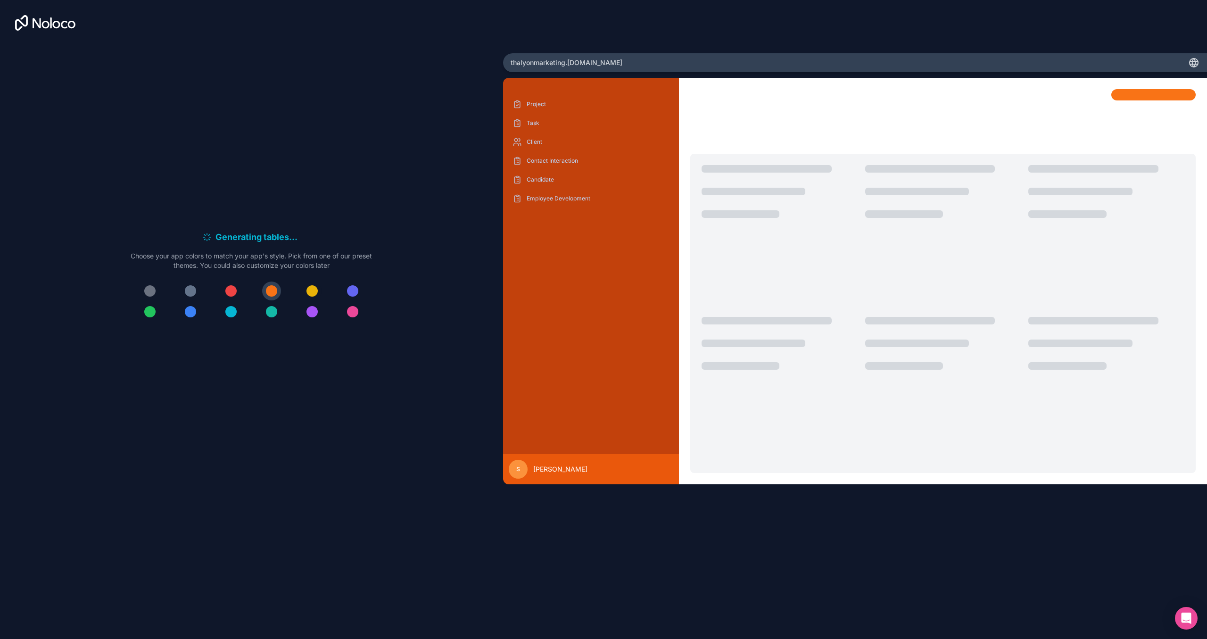
click at [313, 292] on div at bounding box center [312, 290] width 11 height 11
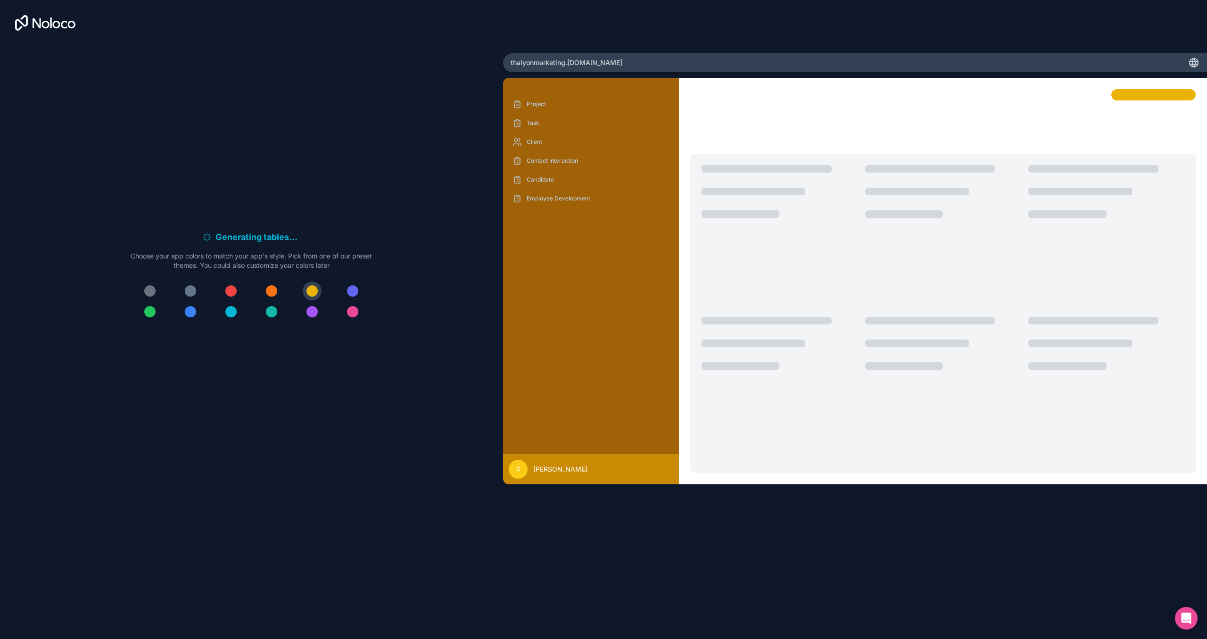
click at [187, 290] on div at bounding box center [190, 290] width 11 height 11
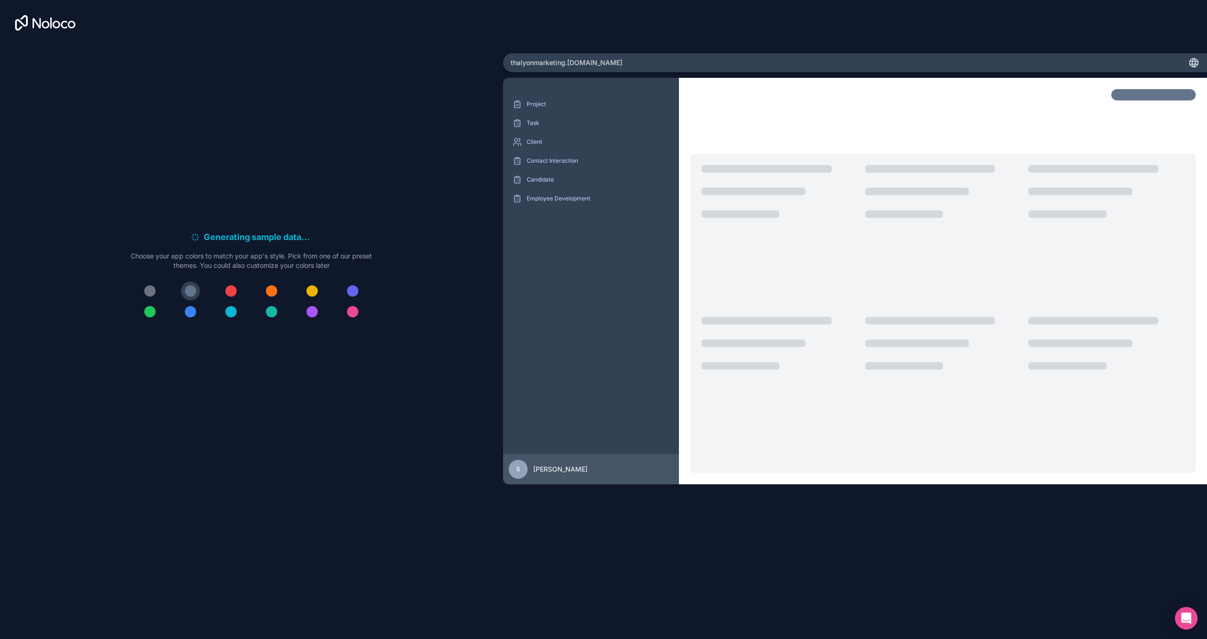
click at [269, 290] on div at bounding box center [271, 290] width 11 height 11
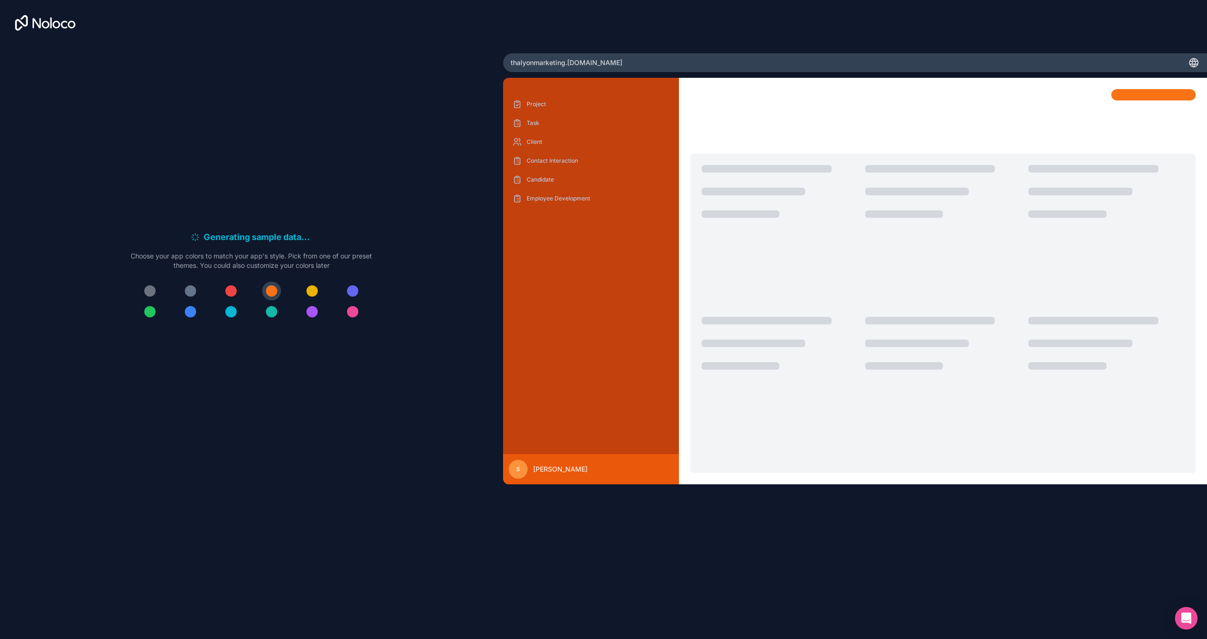
click at [310, 292] on div at bounding box center [312, 290] width 11 height 11
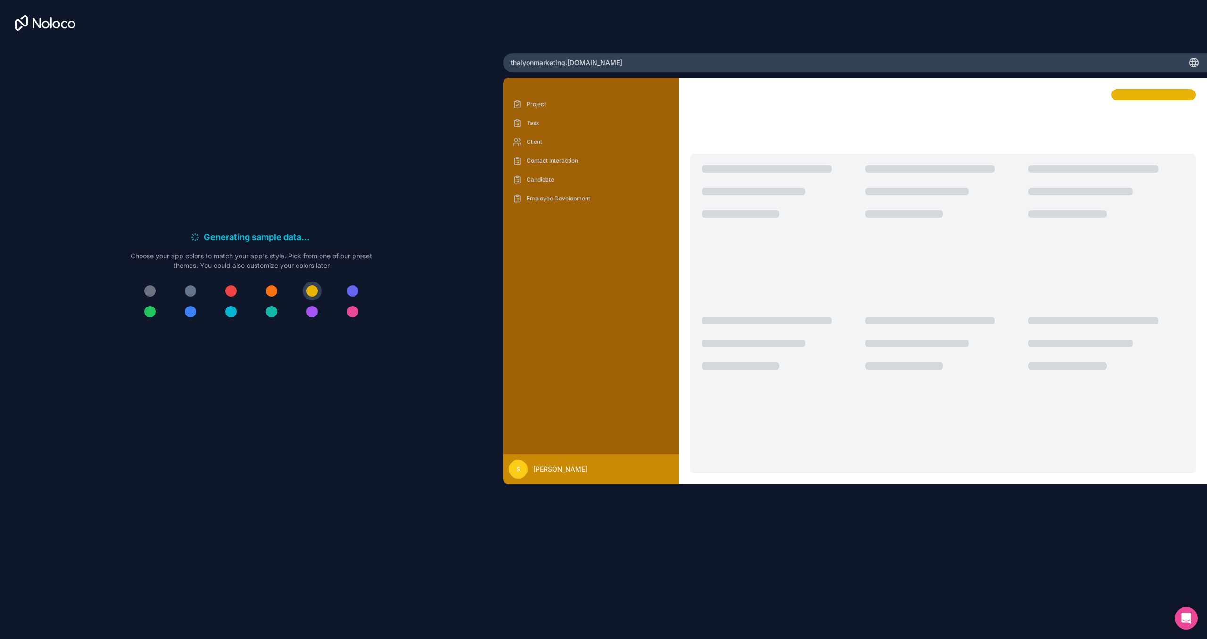
click at [309, 312] on div at bounding box center [312, 311] width 11 height 11
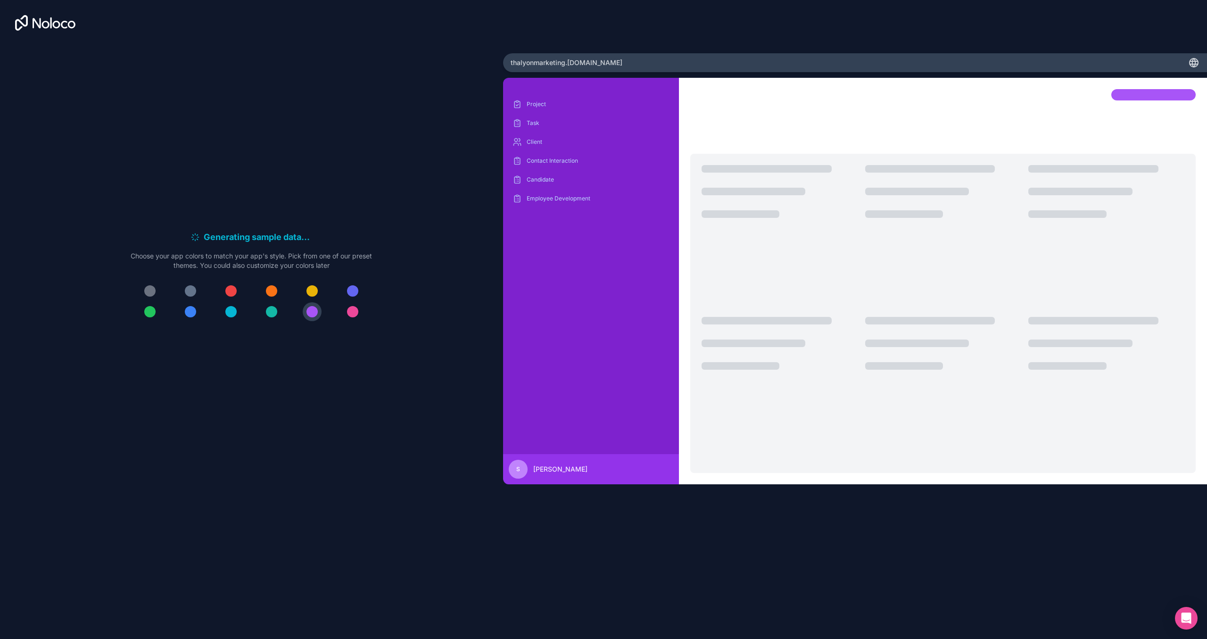
click at [274, 311] on div at bounding box center [271, 311] width 11 height 11
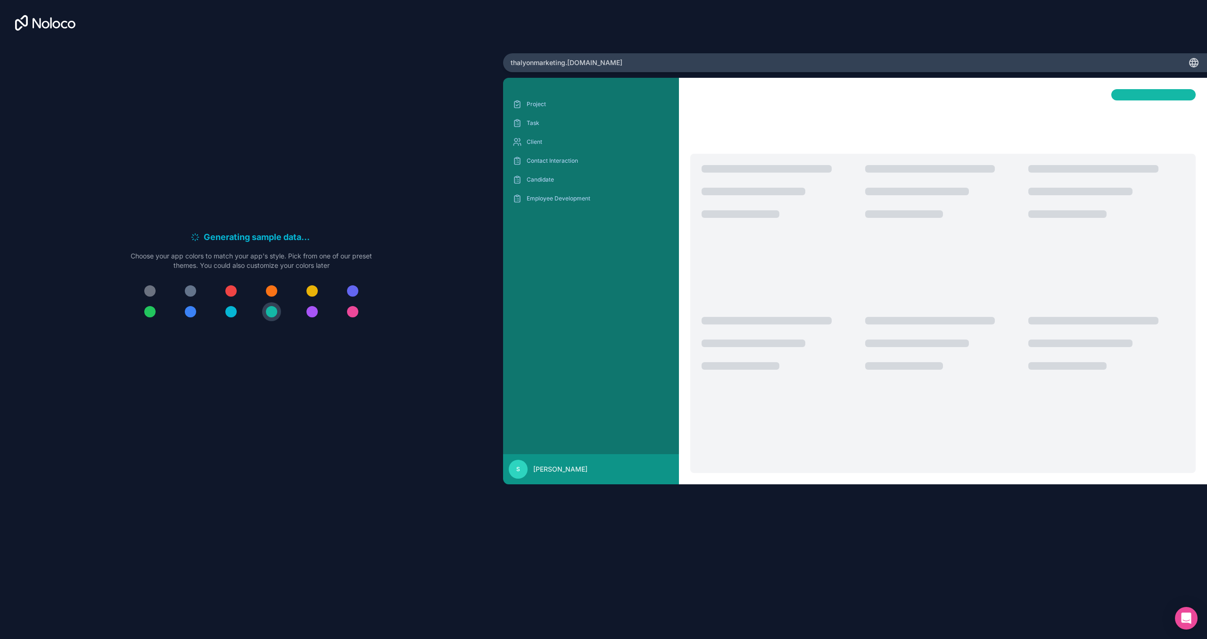
click at [353, 311] on div at bounding box center [352, 311] width 11 height 11
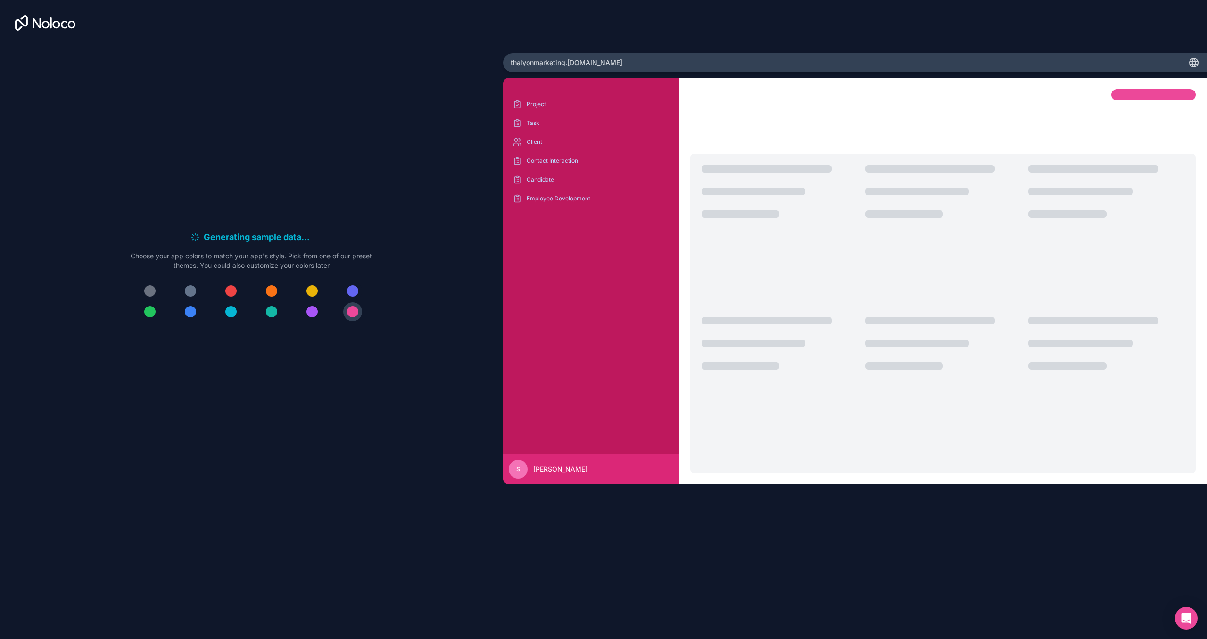
click at [351, 289] on div at bounding box center [352, 290] width 11 height 11
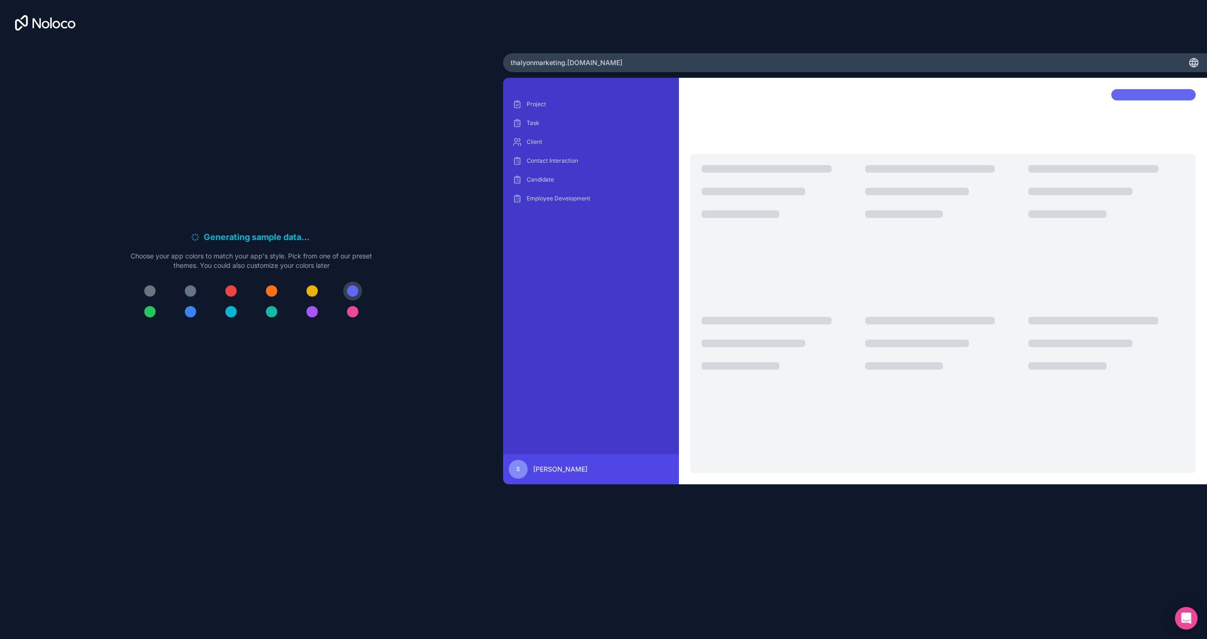
click at [312, 314] on div at bounding box center [312, 311] width 11 height 11
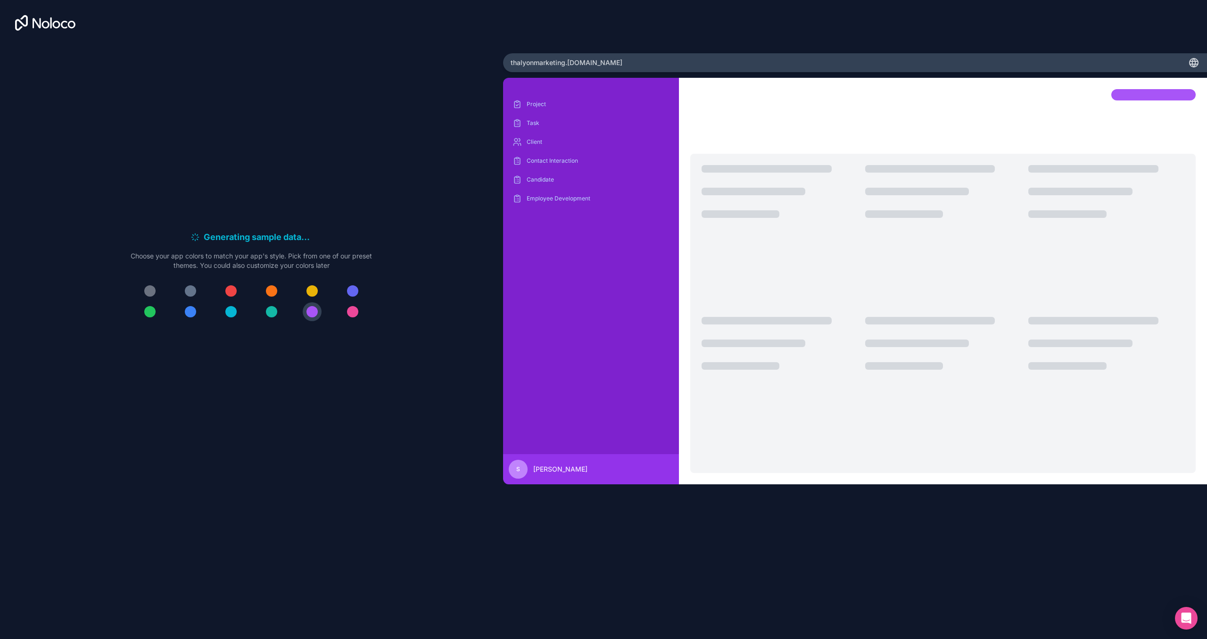
click at [353, 291] on div at bounding box center [352, 290] width 11 height 11
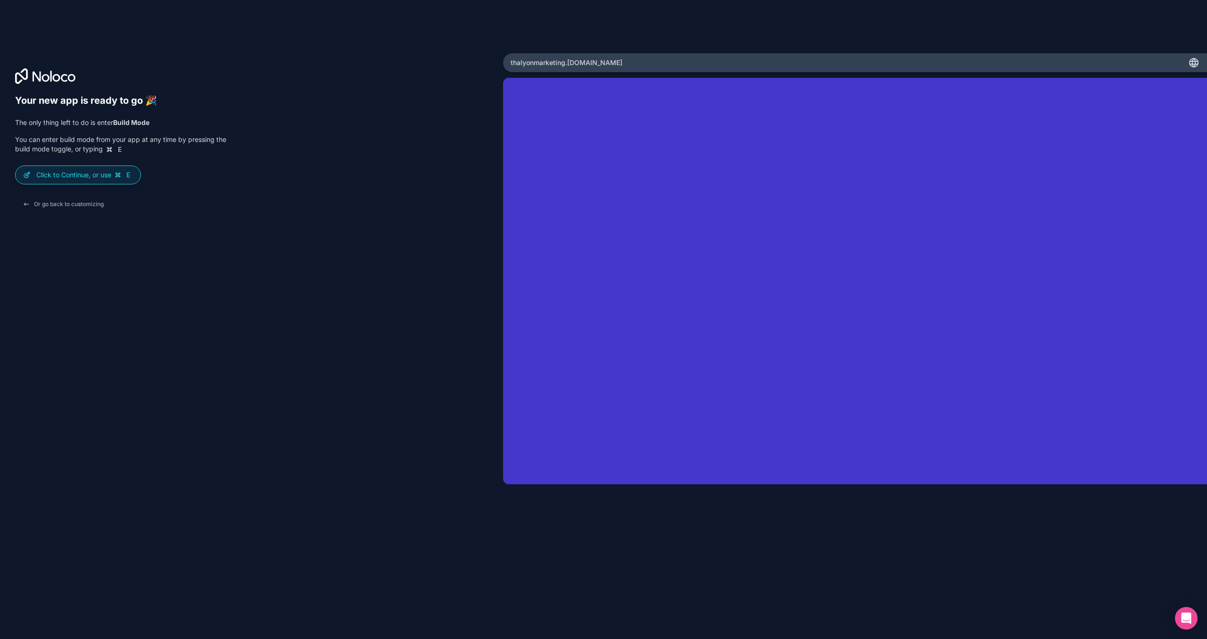
click at [328, 200] on div "Your new app is ready to go 🎉 The only thing left to do is enter Build Mode You…" at bounding box center [251, 333] width 473 height 476
click at [67, 172] on p "Click to Continue, or use E" at bounding box center [84, 174] width 97 height 9
